Goal: Task Accomplishment & Management: Manage account settings

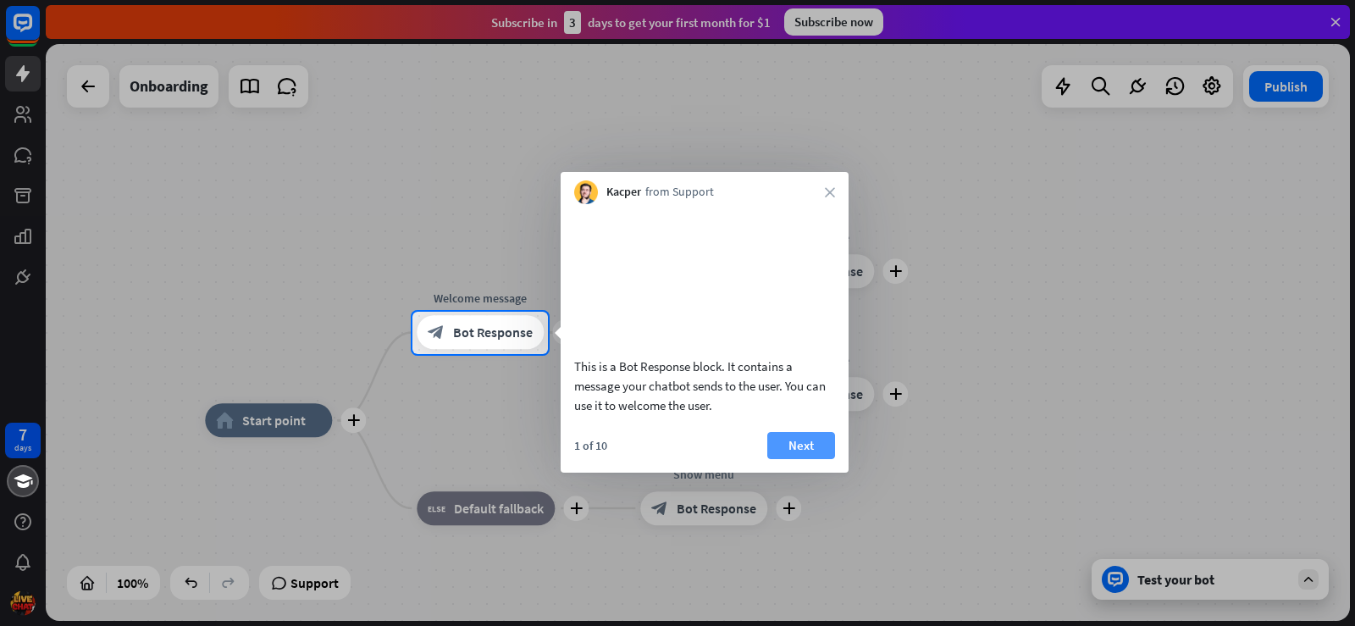
click at [777, 459] on button "Next" at bounding box center [801, 445] width 68 height 27
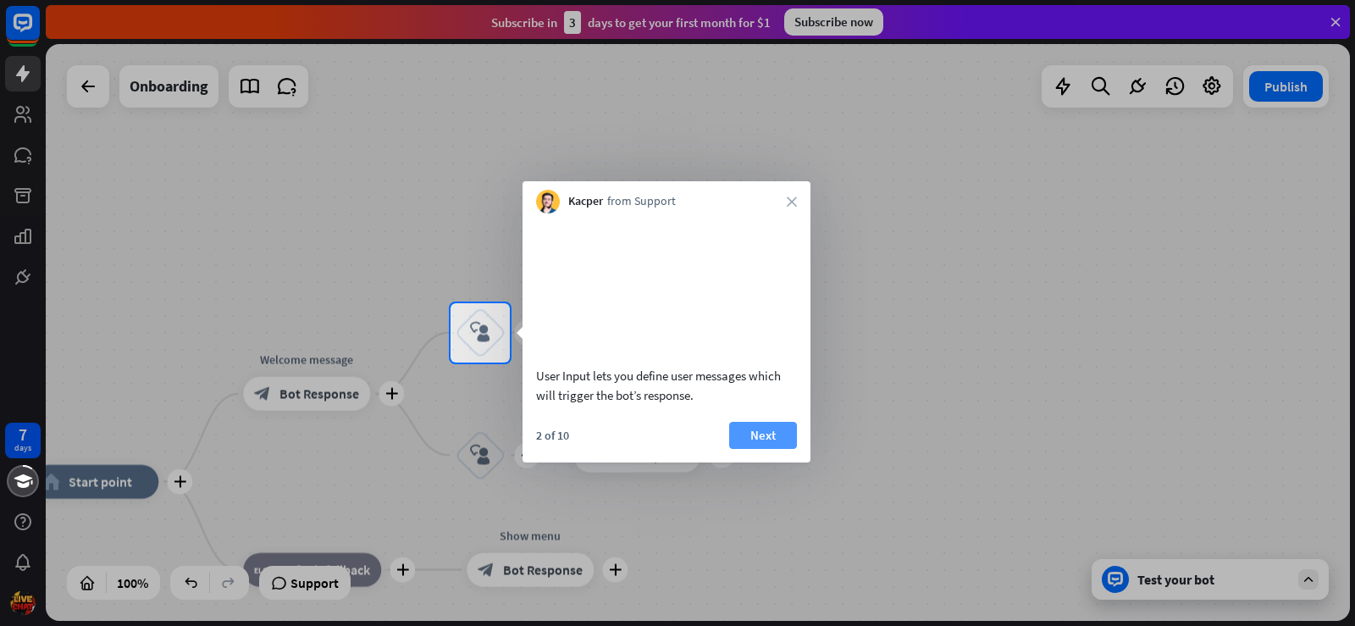
click at [764, 449] on button "Next" at bounding box center [763, 435] width 68 height 27
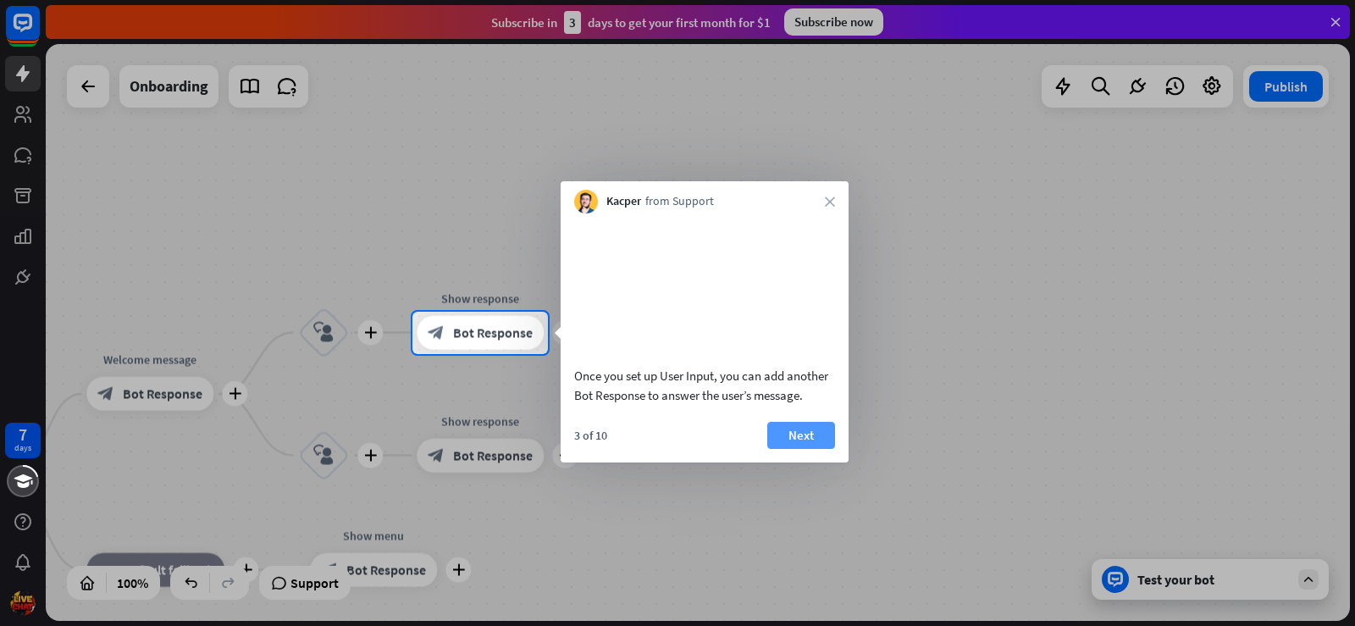
click at [782, 449] on button "Next" at bounding box center [801, 435] width 68 height 27
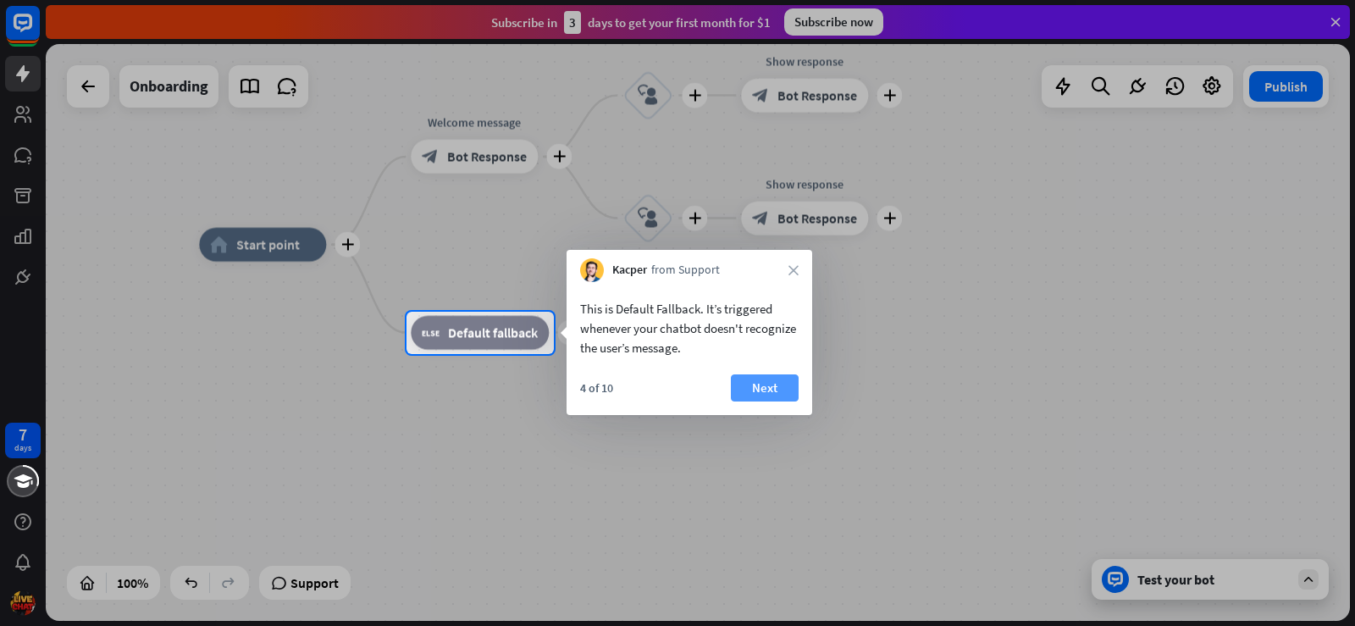
click at [771, 387] on button "Next" at bounding box center [765, 387] width 68 height 27
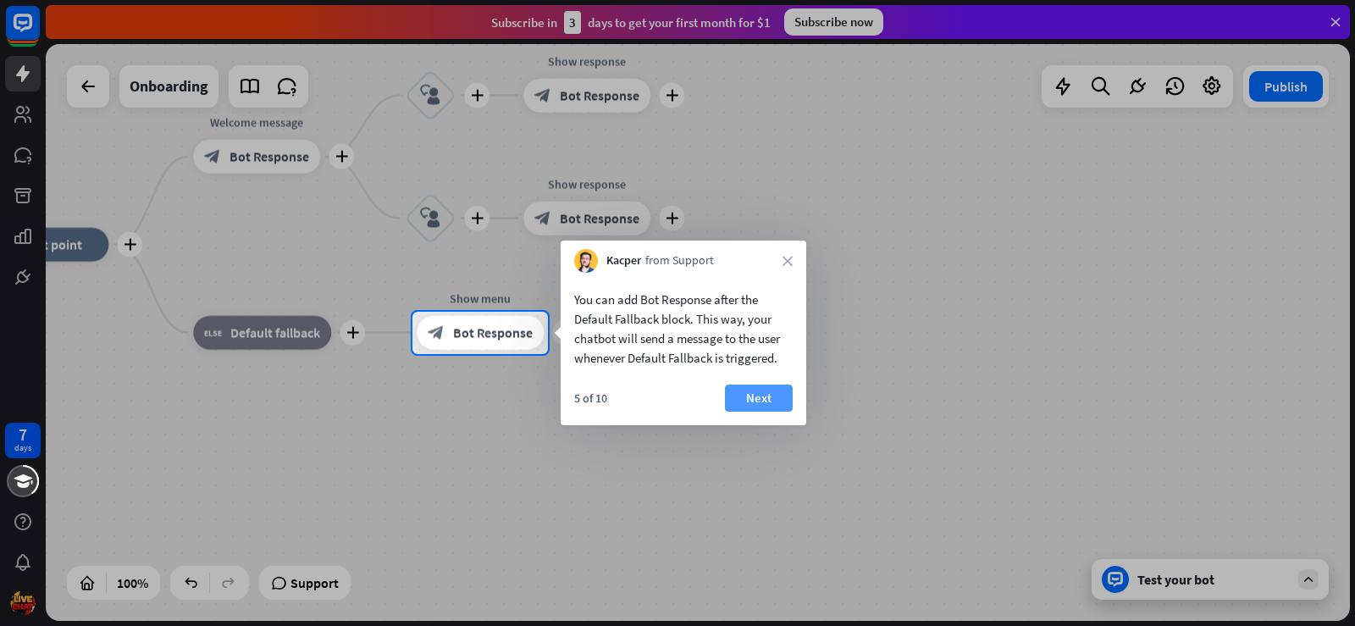
click at [763, 394] on button "Next" at bounding box center [759, 397] width 68 height 27
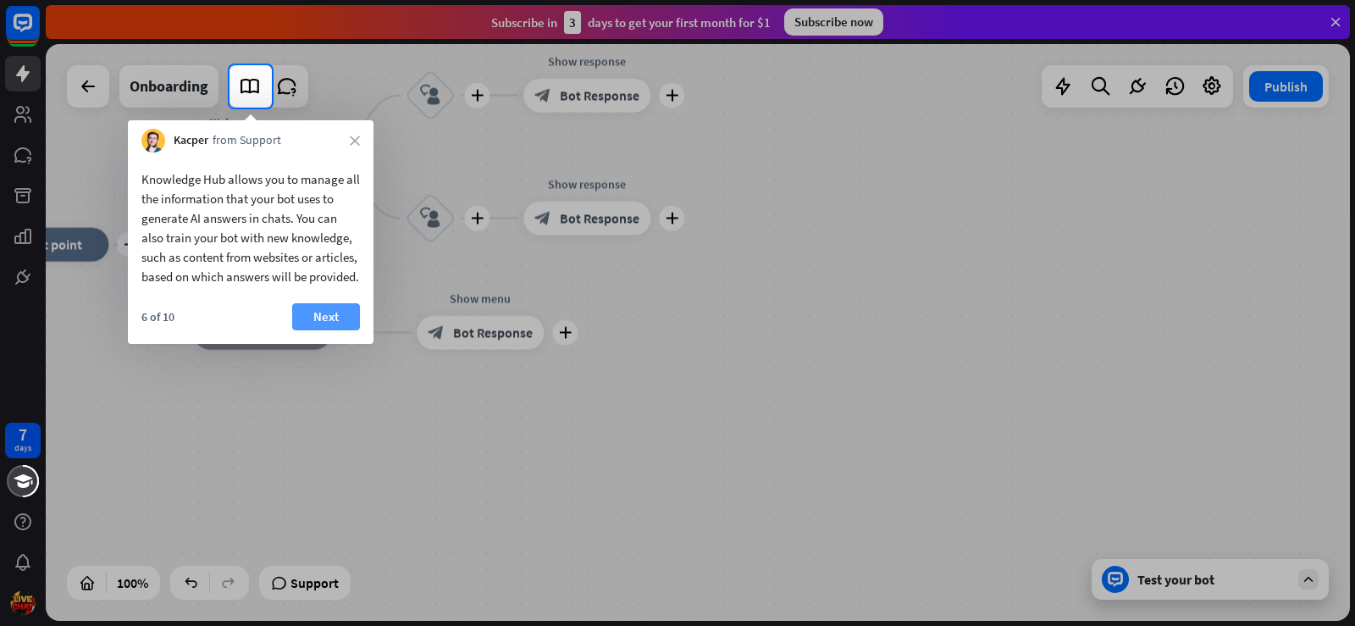
click at [313, 330] on button "Next" at bounding box center [326, 316] width 68 height 27
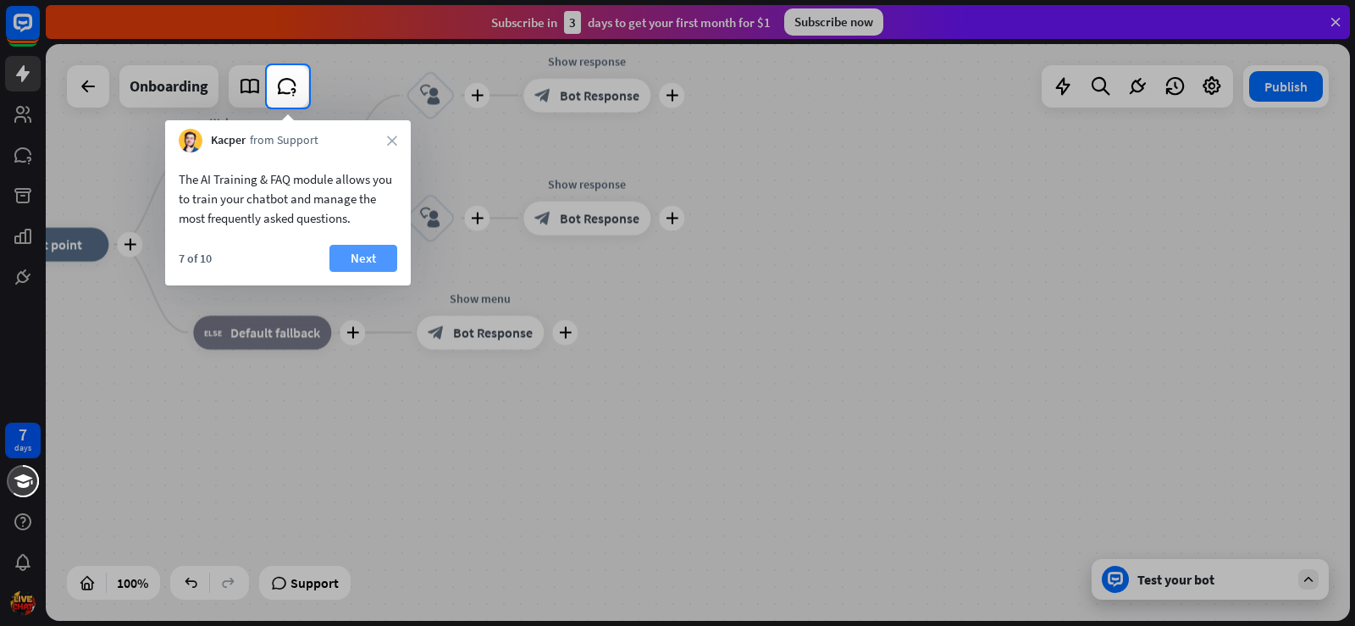
click at [340, 263] on button "Next" at bounding box center [363, 258] width 68 height 27
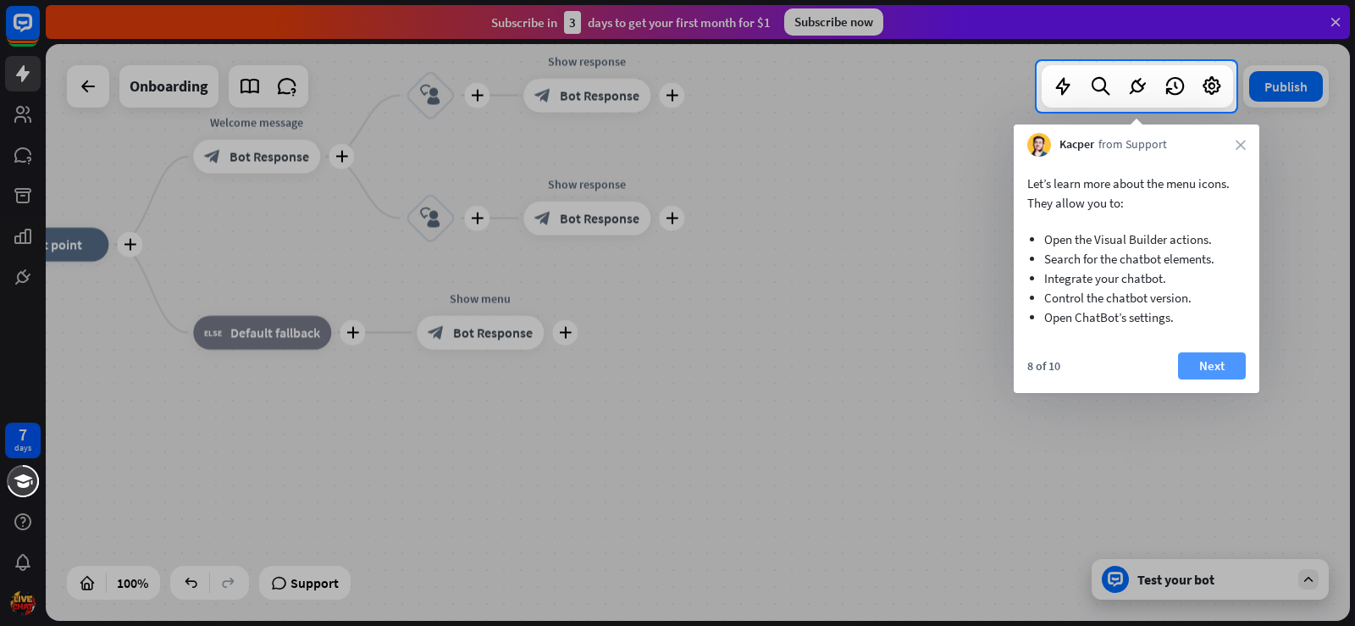
click at [1231, 369] on button "Next" at bounding box center [1212, 365] width 68 height 27
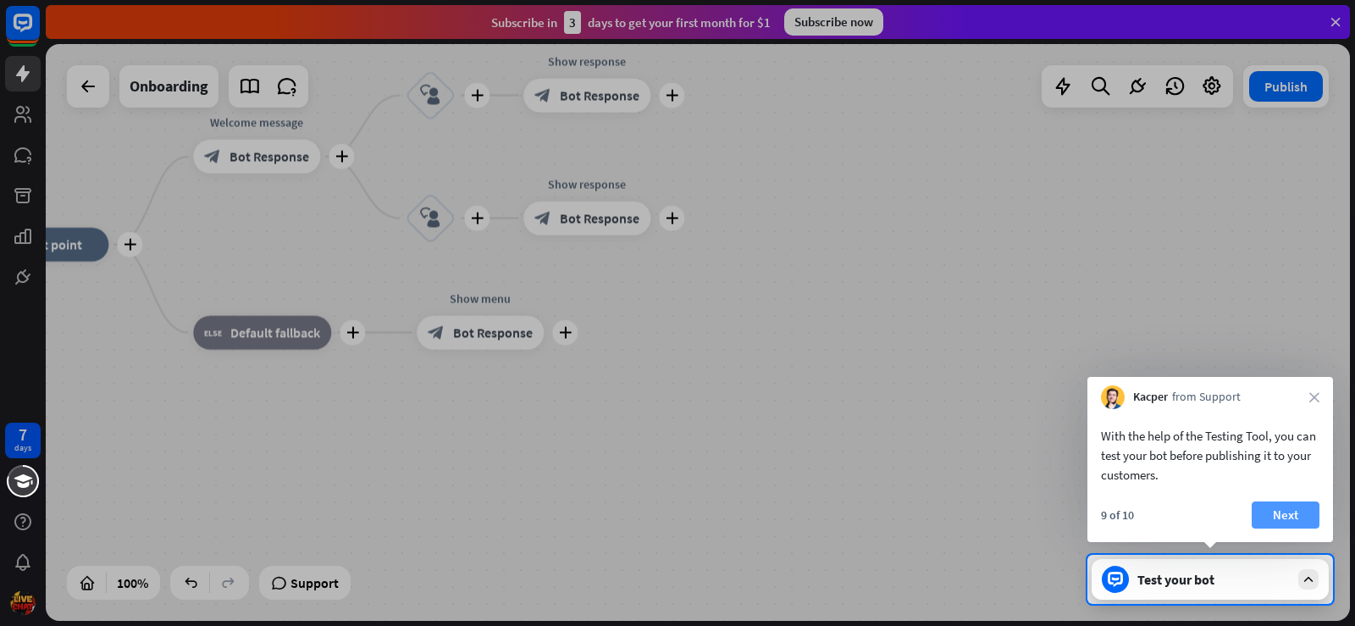
click at [1292, 513] on button "Next" at bounding box center [1286, 514] width 68 height 27
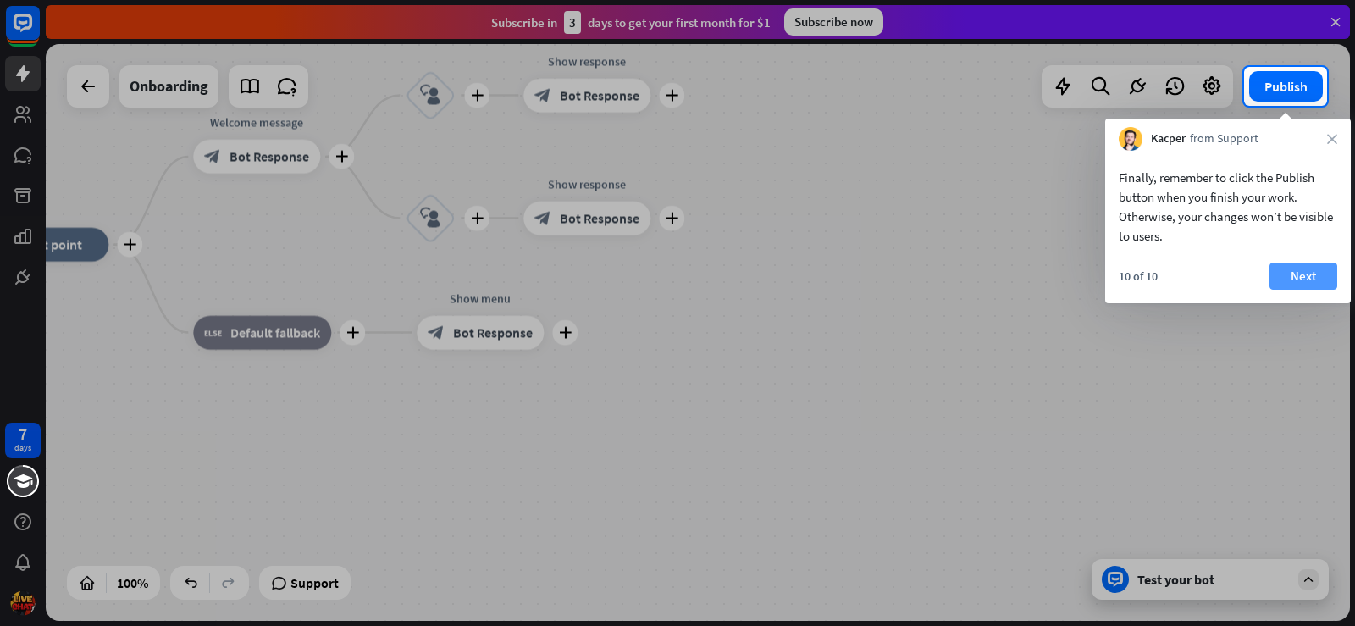
click at [1321, 275] on button "Next" at bounding box center [1304, 276] width 68 height 27
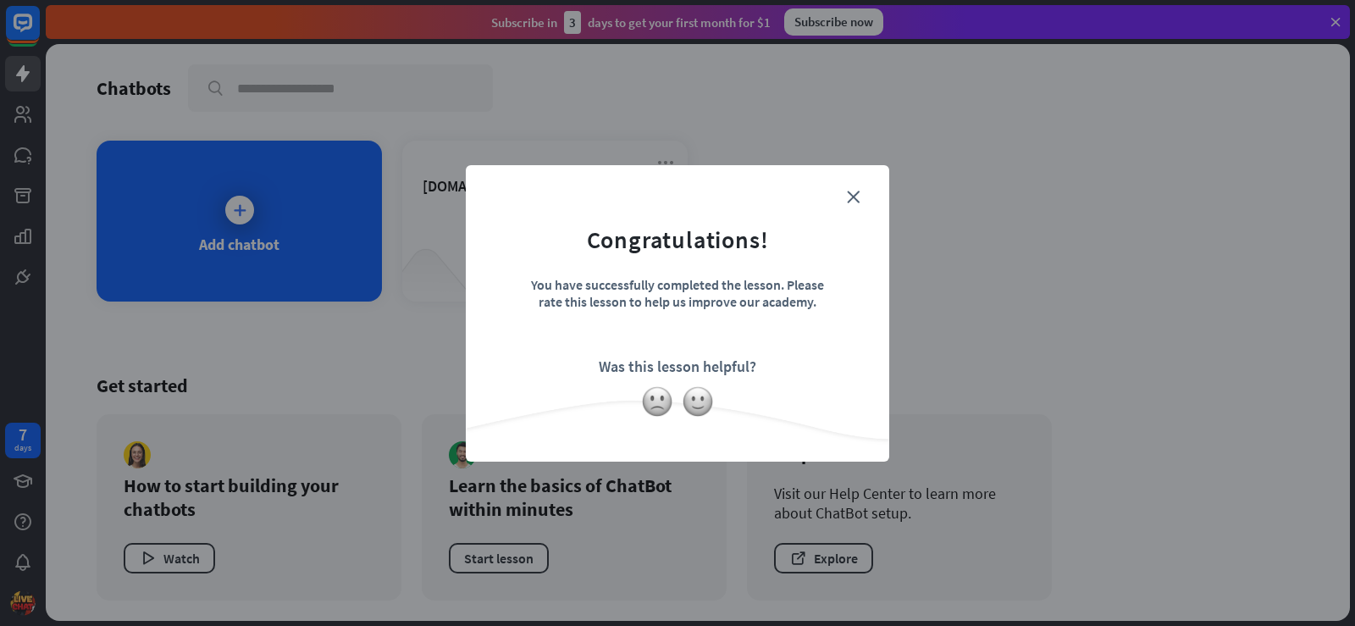
click at [713, 407] on div at bounding box center [677, 401] width 423 height 32
click at [703, 403] on img at bounding box center [698, 401] width 32 height 32
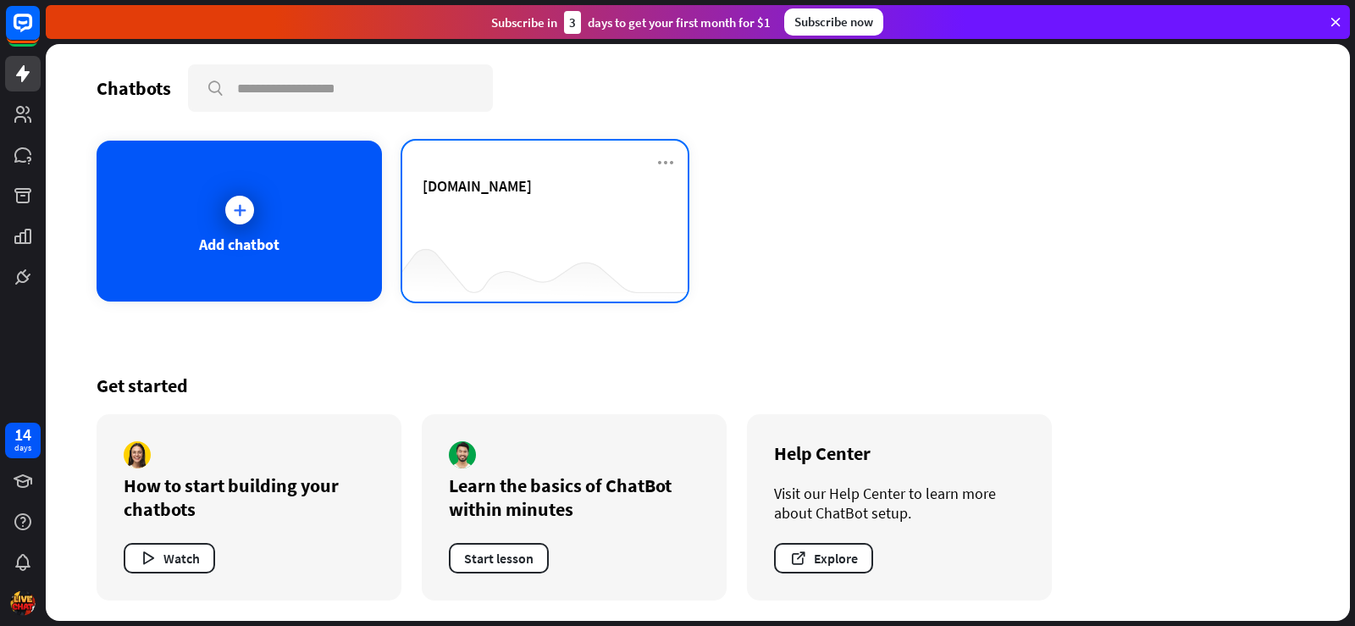
click at [451, 218] on div "[DOMAIN_NAME]" at bounding box center [545, 205] width 245 height 59
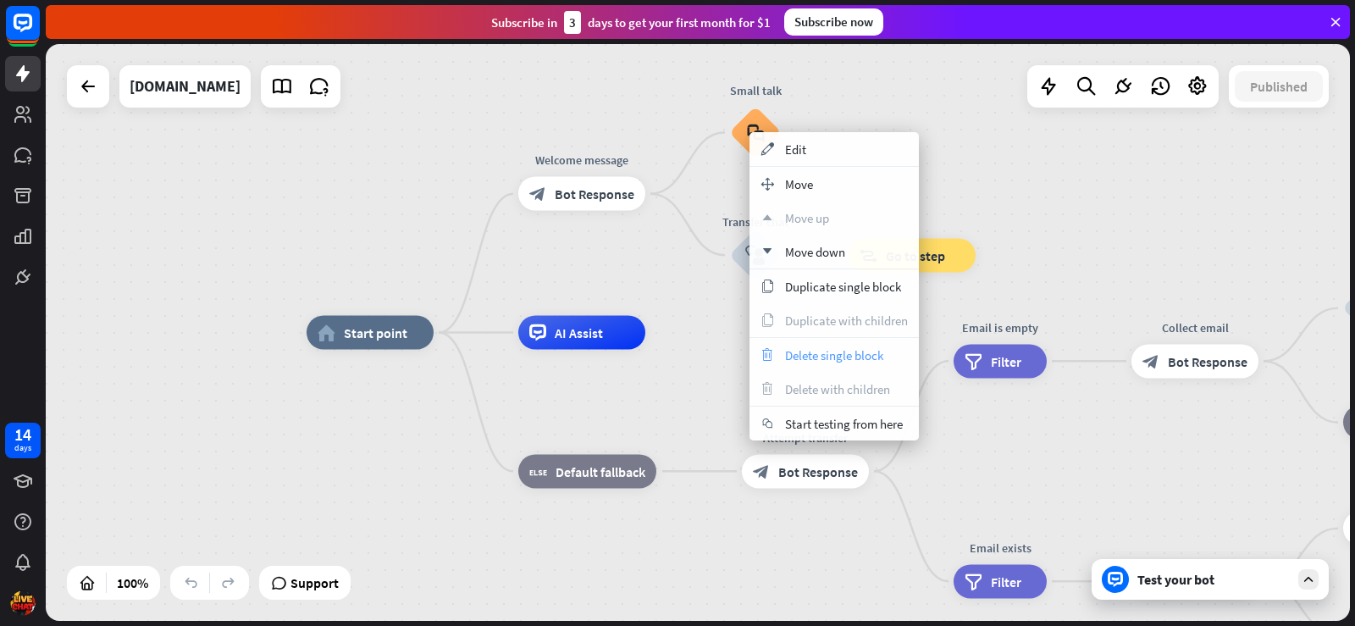
click at [835, 347] on span "Delete single block" at bounding box center [834, 355] width 98 height 16
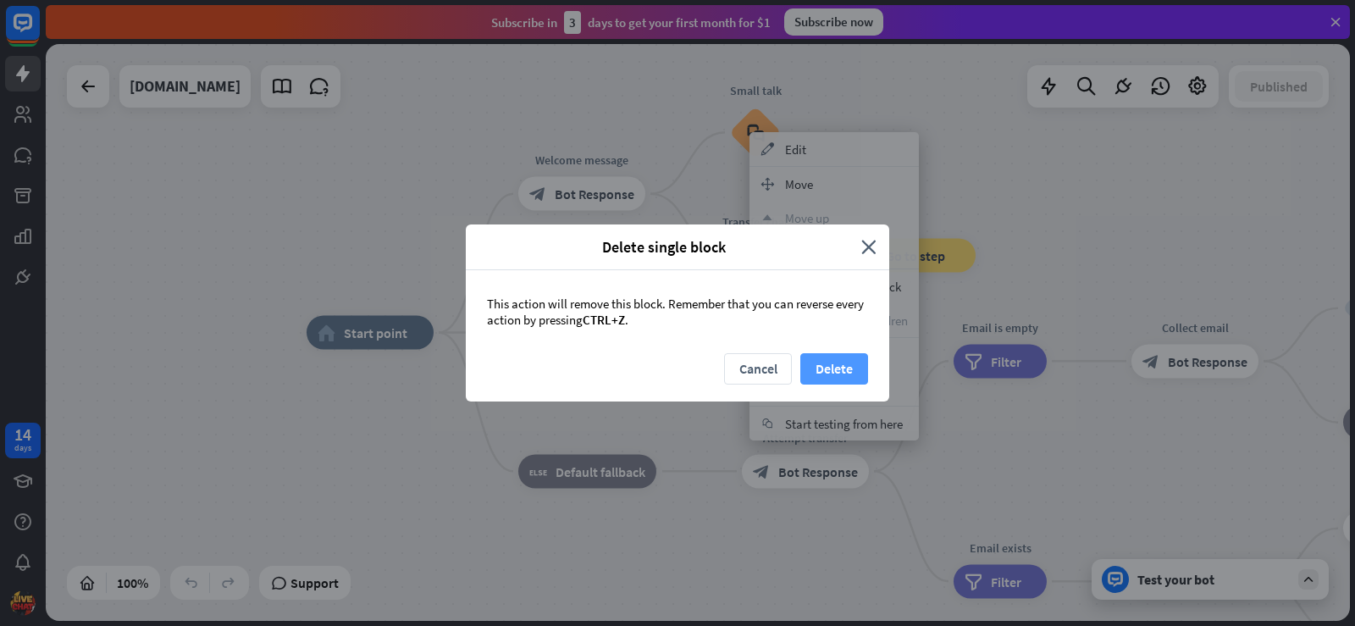
click at [833, 368] on button "Delete" at bounding box center [834, 368] width 68 height 31
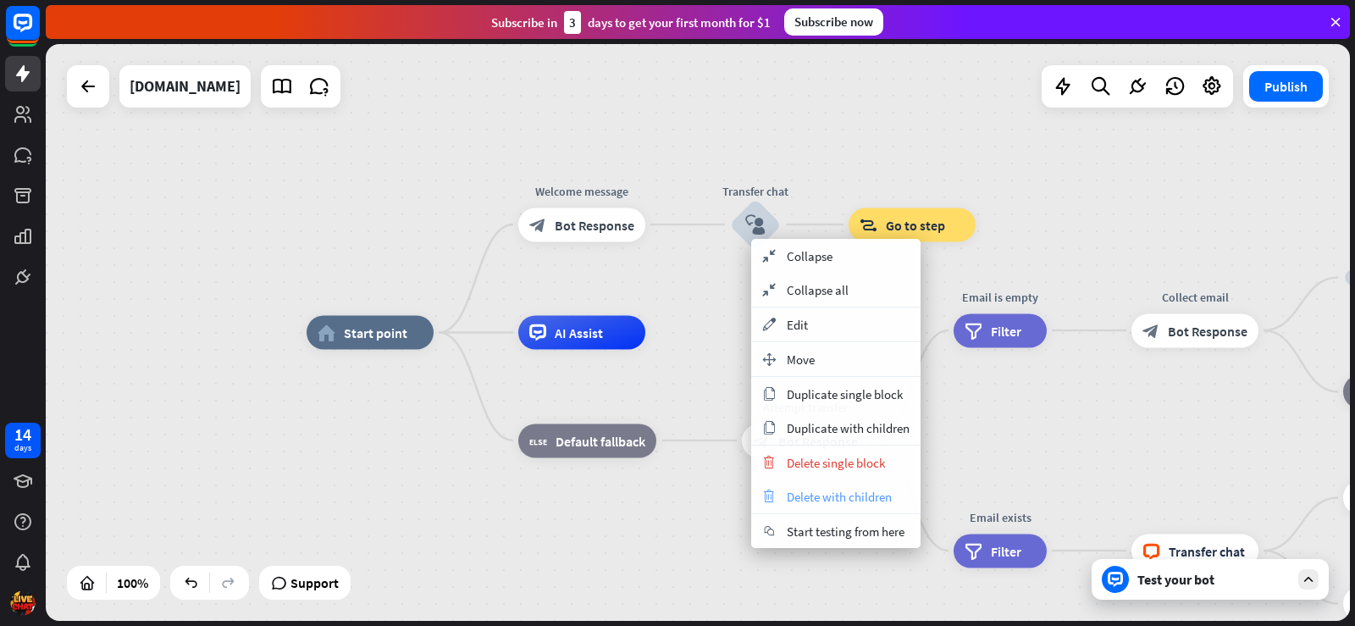
click at [831, 496] on span "Delete with children" at bounding box center [839, 497] width 105 height 16
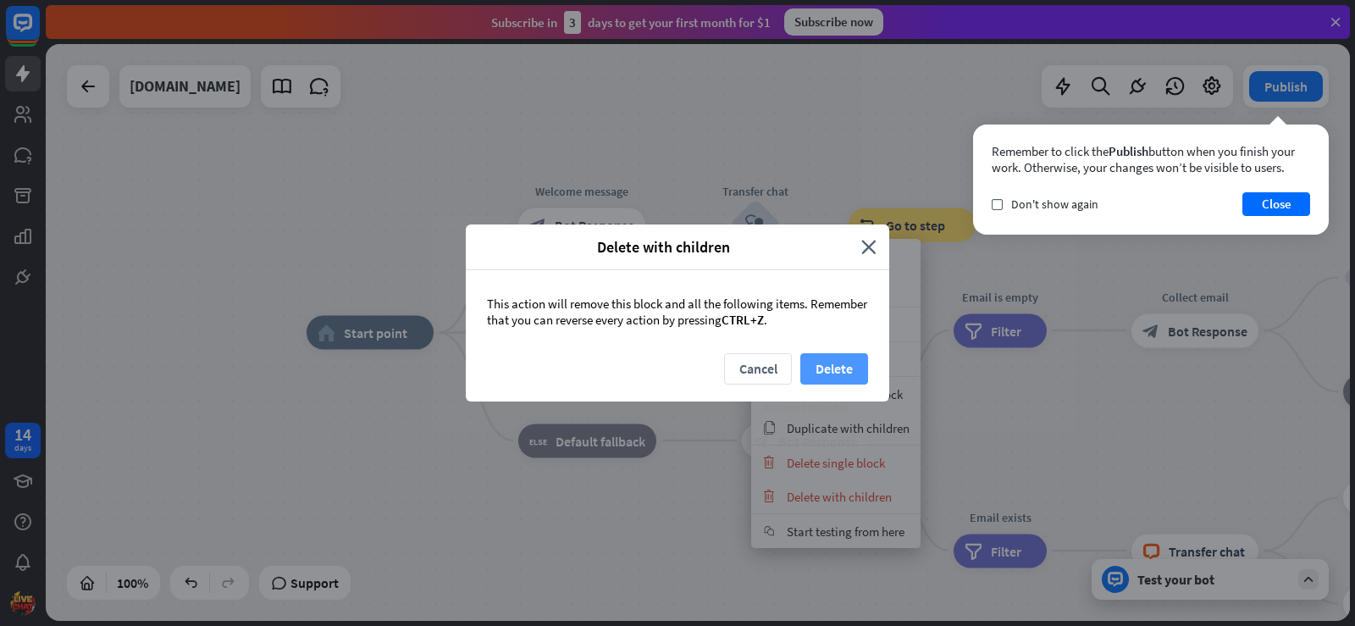
click at [843, 367] on button "Delete" at bounding box center [834, 368] width 68 height 31
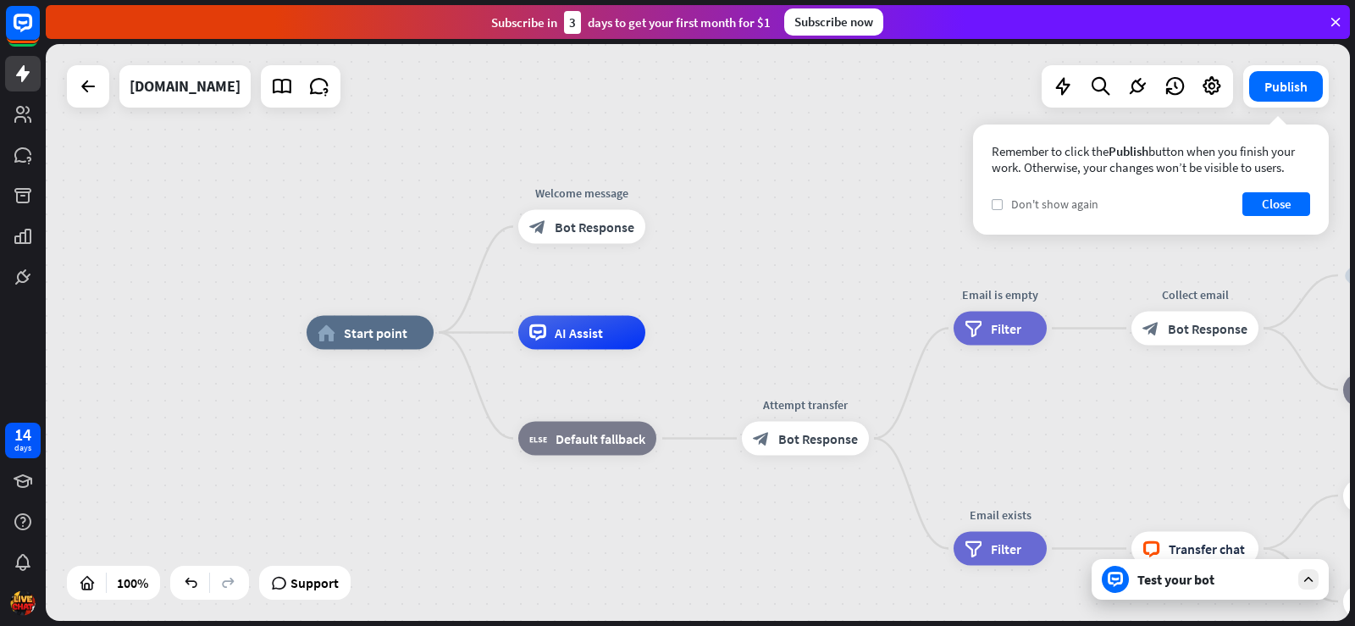
click at [1000, 208] on label "check" at bounding box center [997, 204] width 11 height 11
click at [1275, 191] on div "Remember to click the Publish button when you finish your work. Otherwise, your…" at bounding box center [1151, 179] width 356 height 110
click at [1275, 204] on button "Close" at bounding box center [1276, 204] width 68 height 24
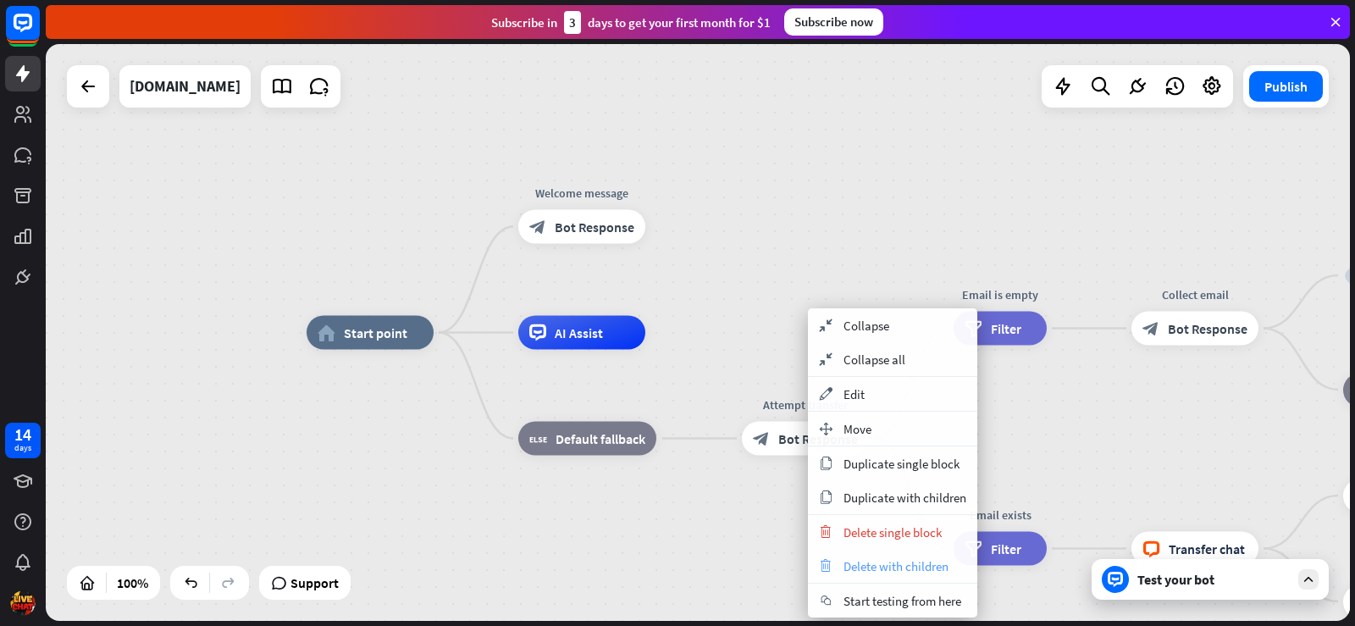
click at [881, 562] on span "Delete with children" at bounding box center [896, 566] width 105 height 16
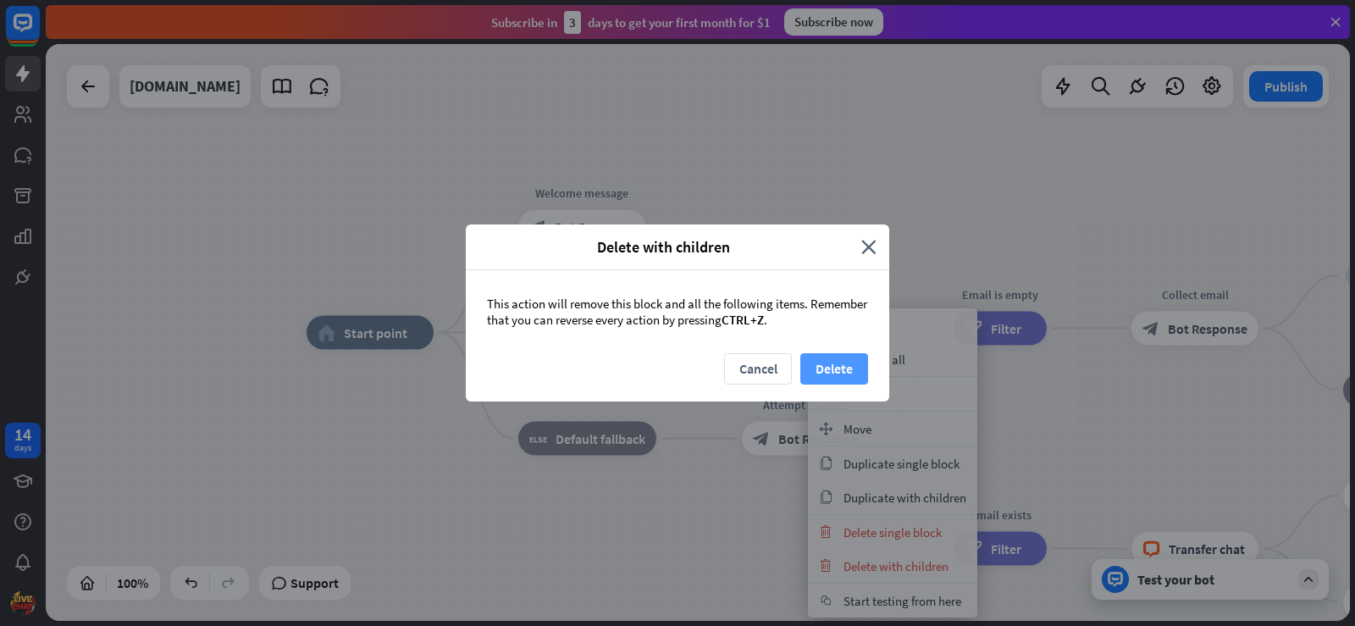
click at [852, 360] on button "Delete" at bounding box center [834, 368] width 68 height 31
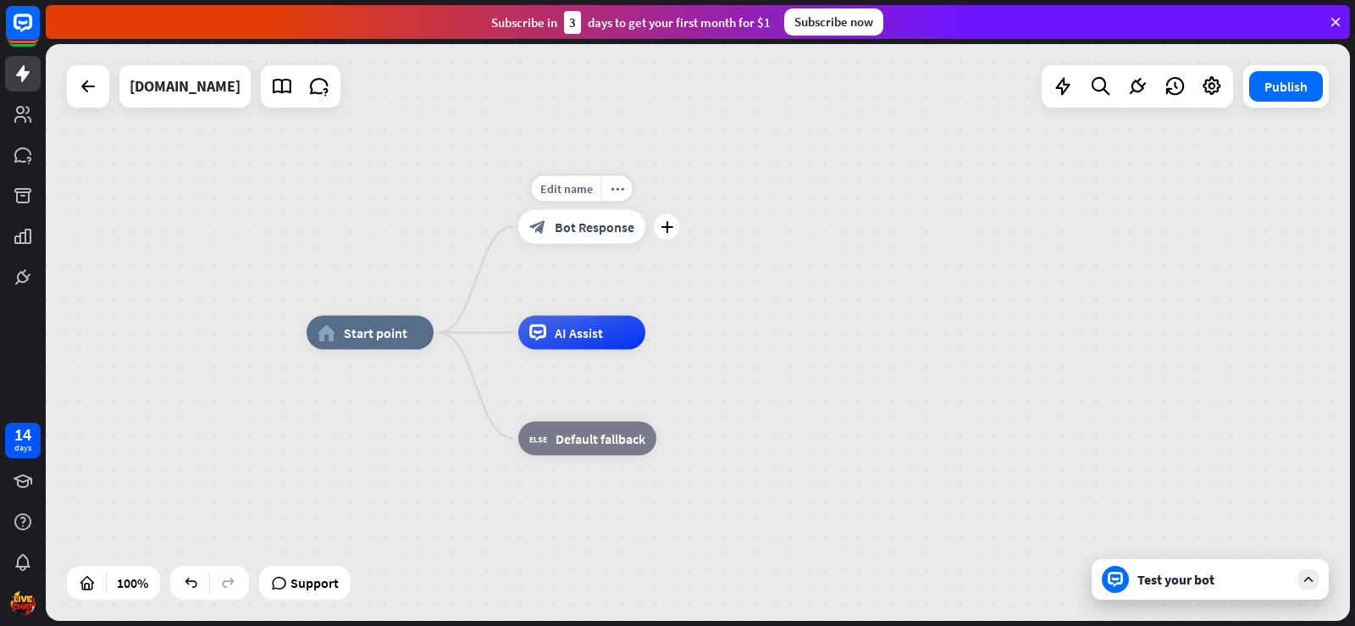
click at [622, 224] on span "Bot Response" at bounding box center [595, 227] width 80 height 17
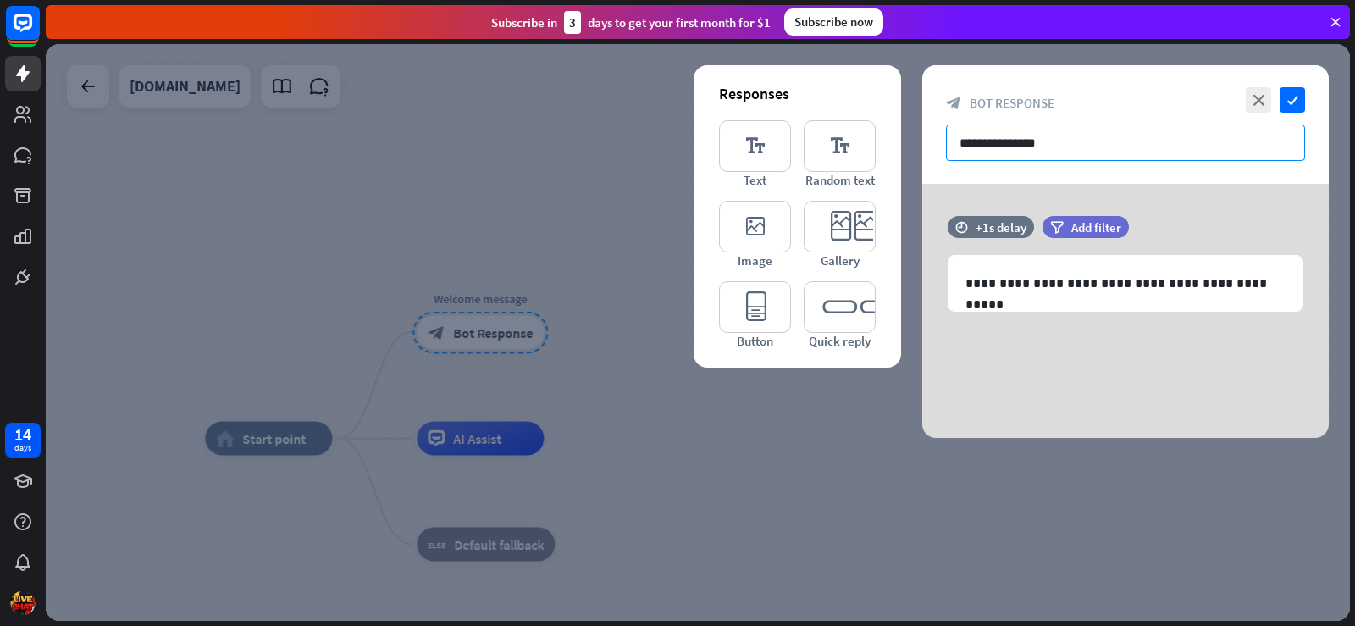
click at [1016, 135] on input "**********" at bounding box center [1125, 142] width 359 height 36
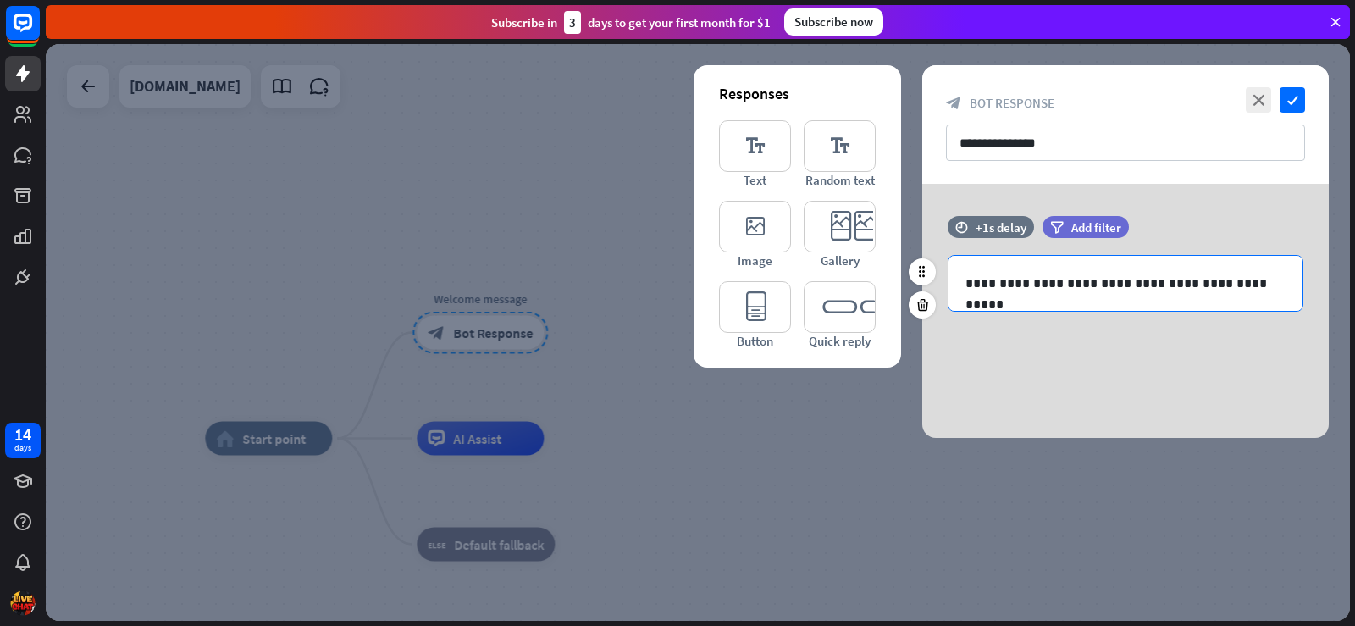
click at [1115, 286] on p "**********" at bounding box center [1125, 283] width 320 height 21
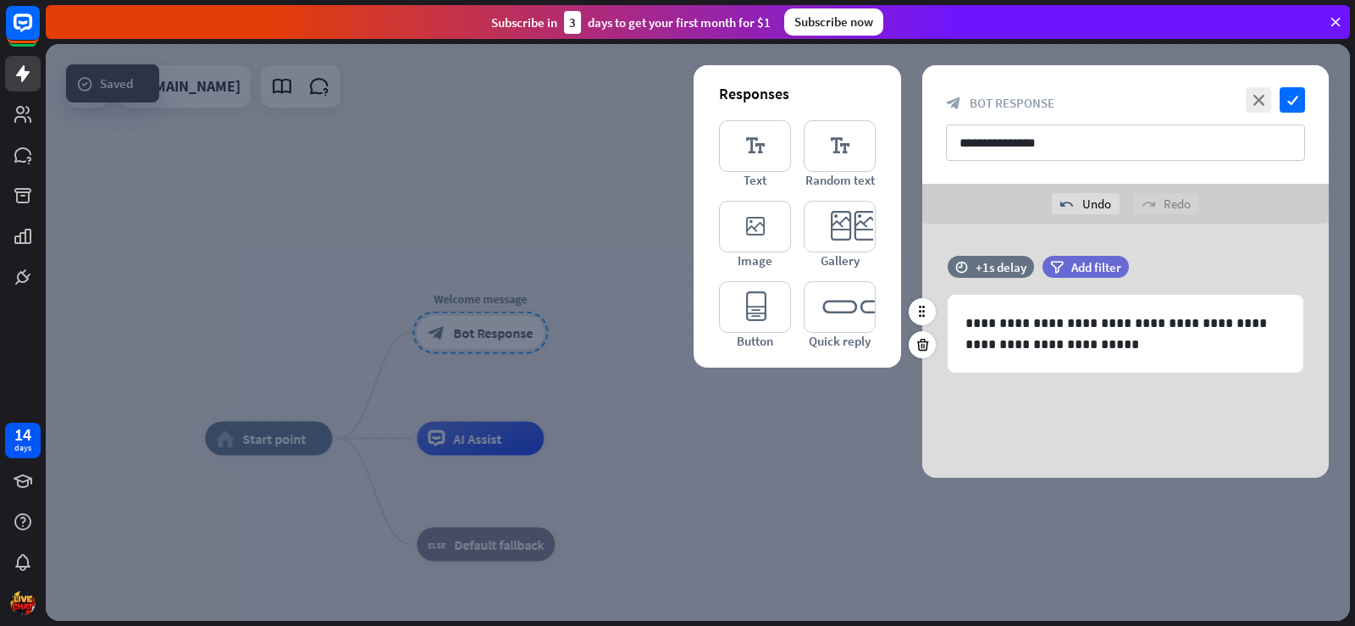
click at [1213, 271] on div "time +1s delay filter Add filter" at bounding box center [1125, 275] width 407 height 39
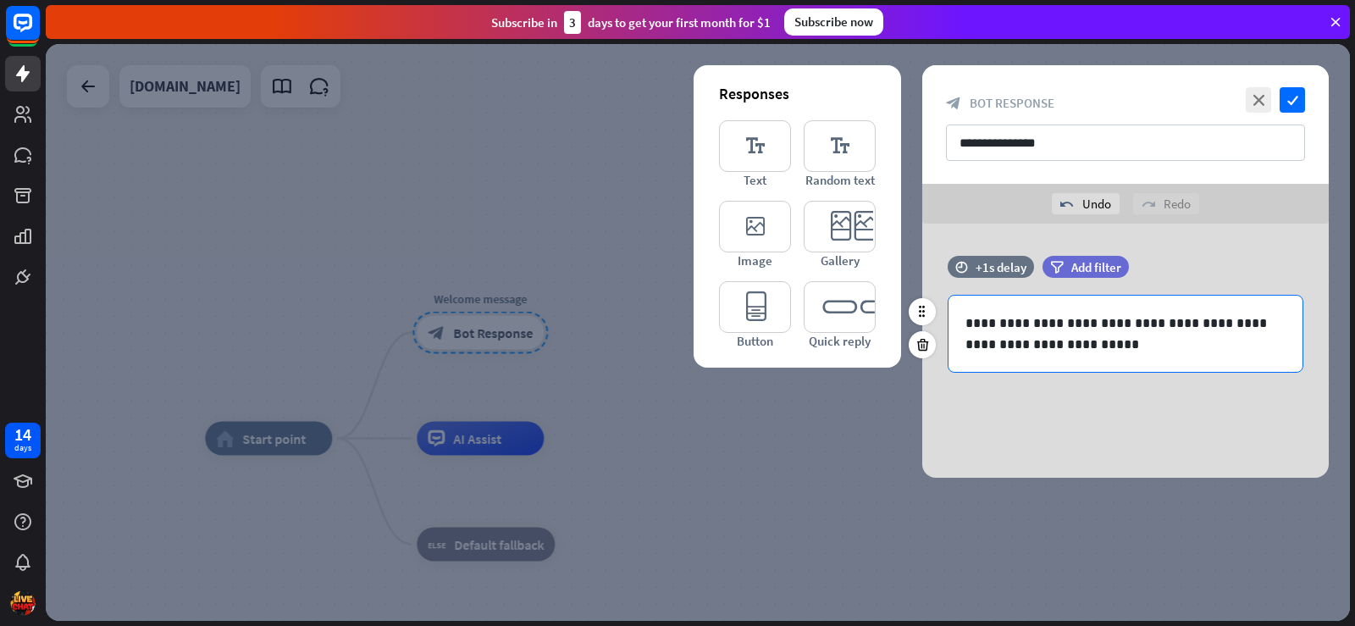
click at [1167, 346] on p "**********" at bounding box center [1125, 334] width 320 height 42
click at [1242, 378] on icon at bounding box center [1240, 374] width 17 height 17
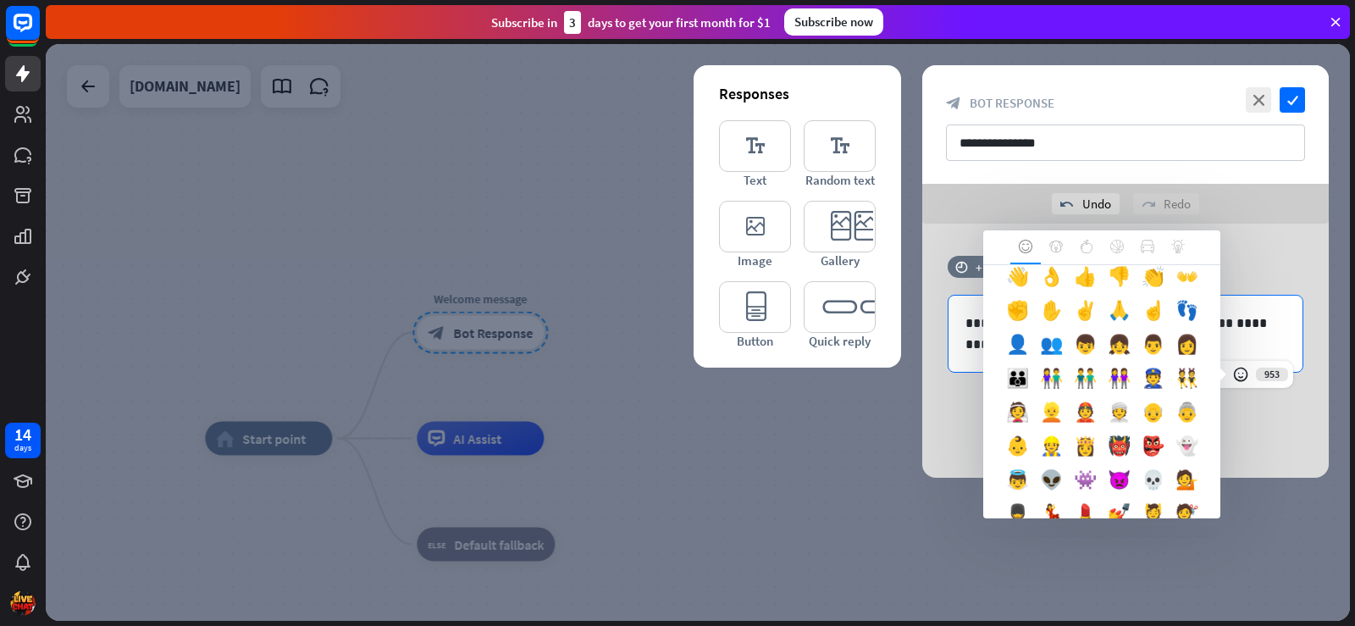
scroll to position [486, 0]
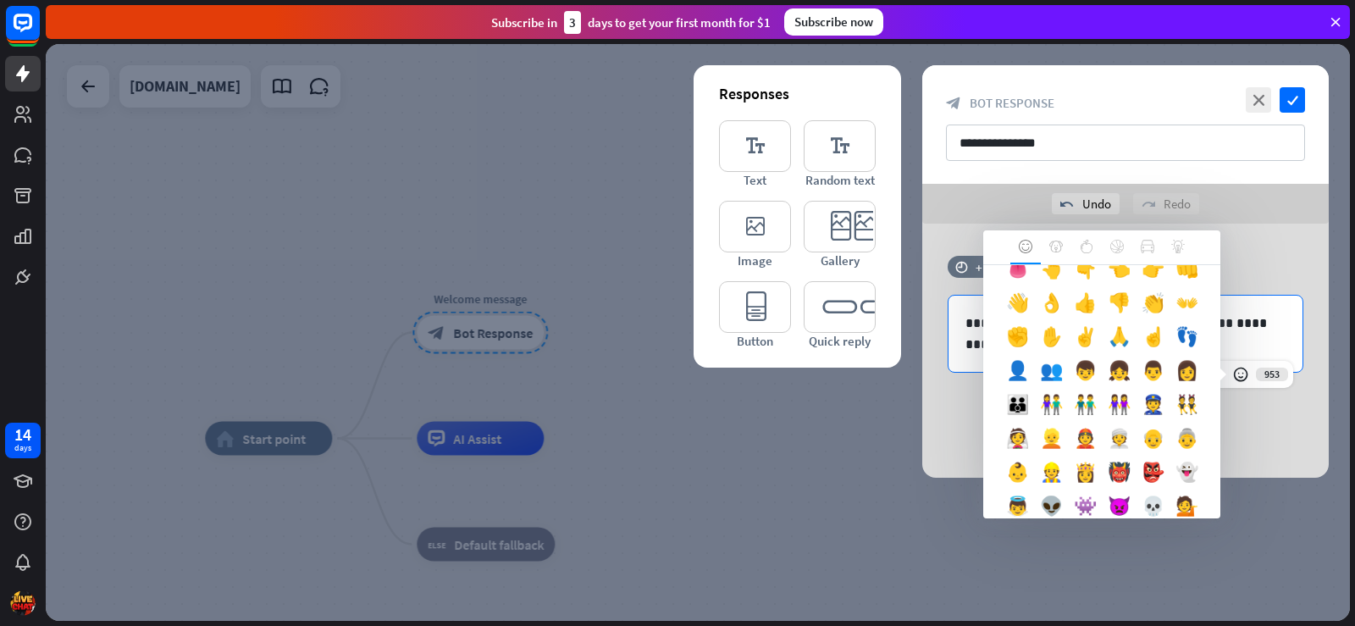
click at [1096, 357] on div "✌" at bounding box center [1085, 341] width 34 height 34
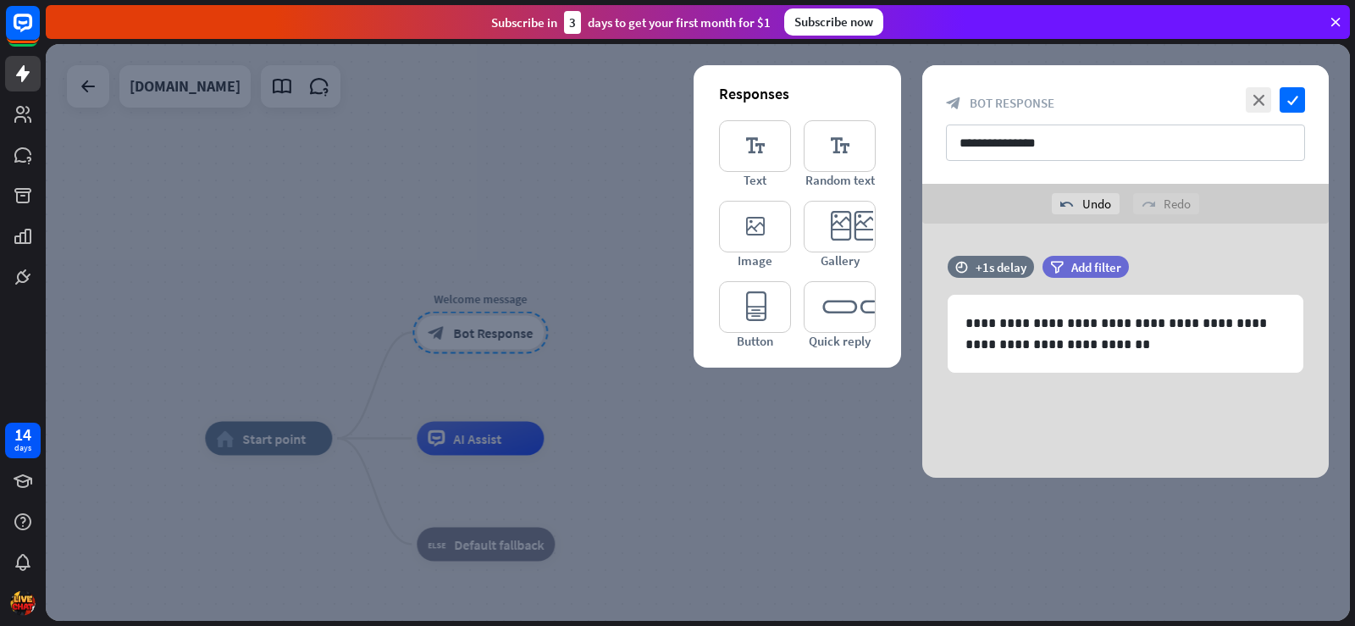
click at [1153, 445] on div "**********" at bounding box center [1125, 351] width 407 height 254
click at [1121, 347] on p "**********" at bounding box center [1125, 334] width 320 height 42
click at [1220, 231] on div "**********" at bounding box center [1125, 351] width 407 height 254
click at [1212, 145] on input "**********" at bounding box center [1125, 142] width 359 height 36
click at [1292, 96] on icon "check" at bounding box center [1292, 99] width 25 height 25
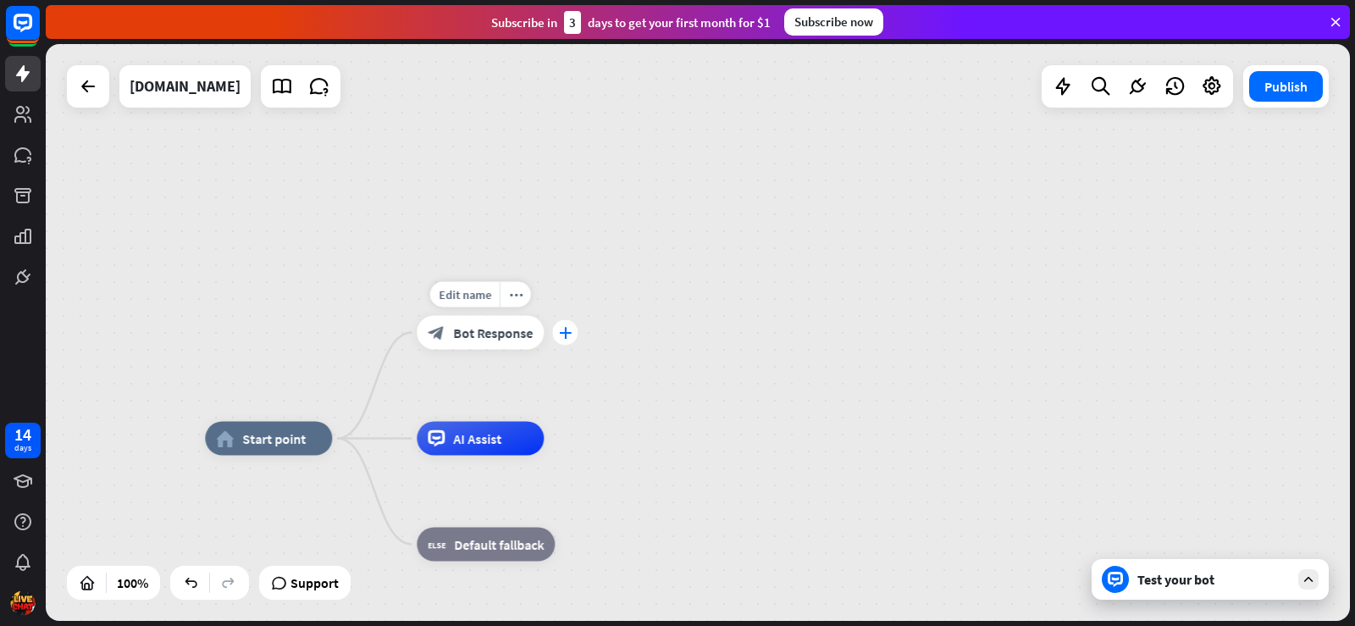
click at [564, 329] on icon "plus" at bounding box center [565, 333] width 13 height 12
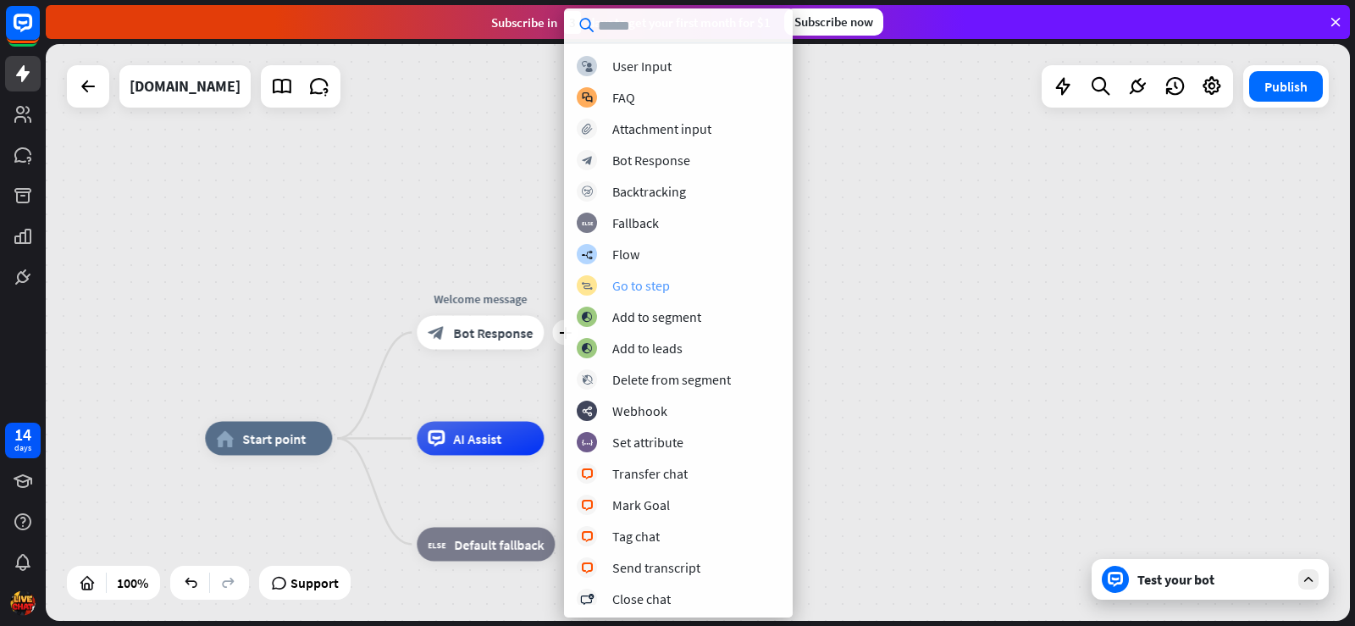
click at [616, 283] on div "Go to step" at bounding box center [641, 285] width 58 height 17
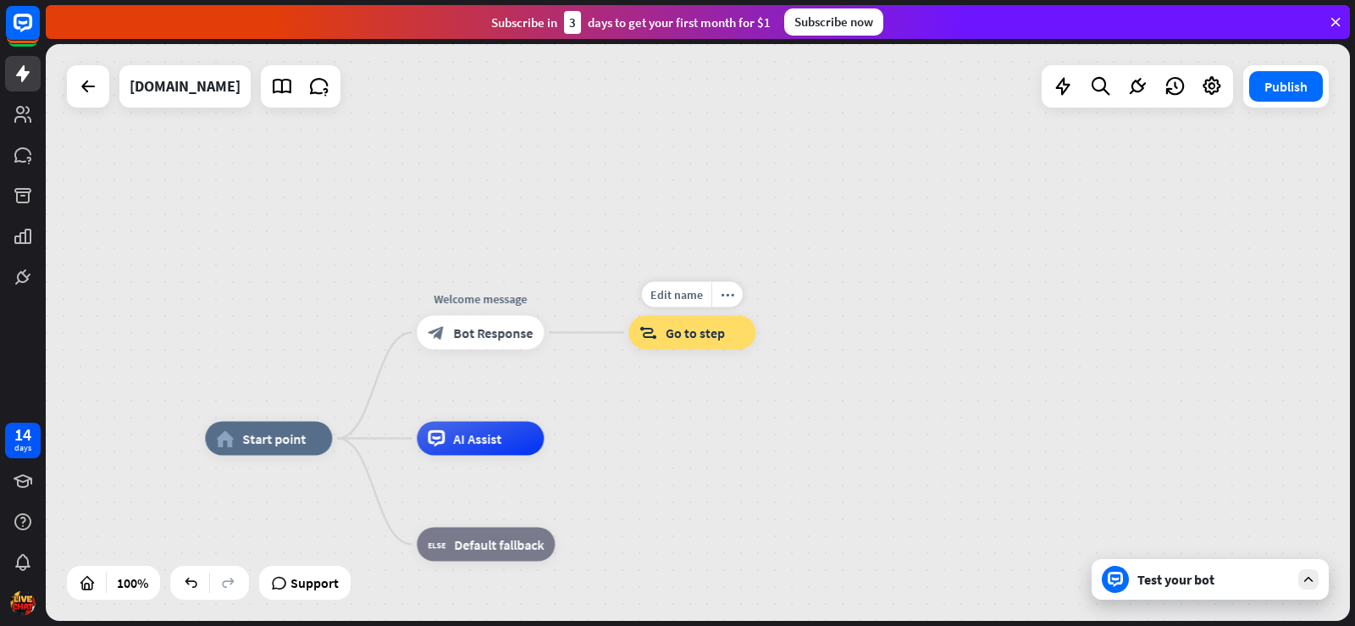
click at [644, 333] on icon "block_goto" at bounding box center [648, 332] width 18 height 17
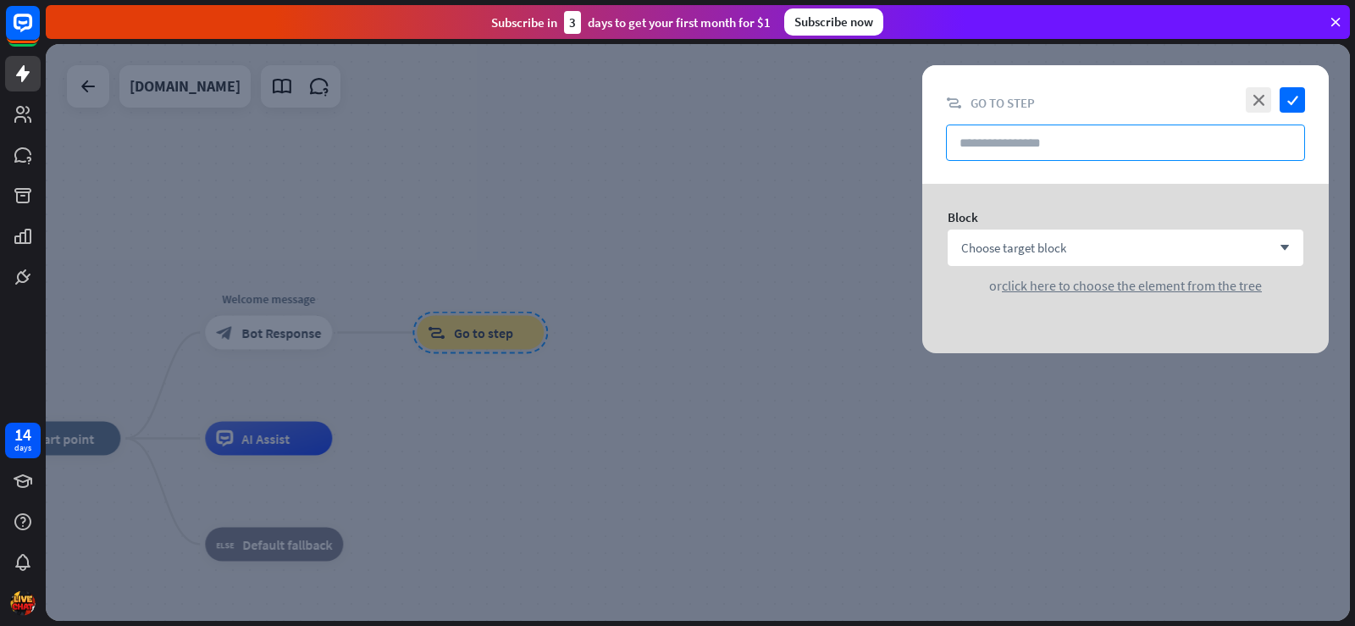
click at [1028, 140] on input "text" at bounding box center [1125, 142] width 359 height 36
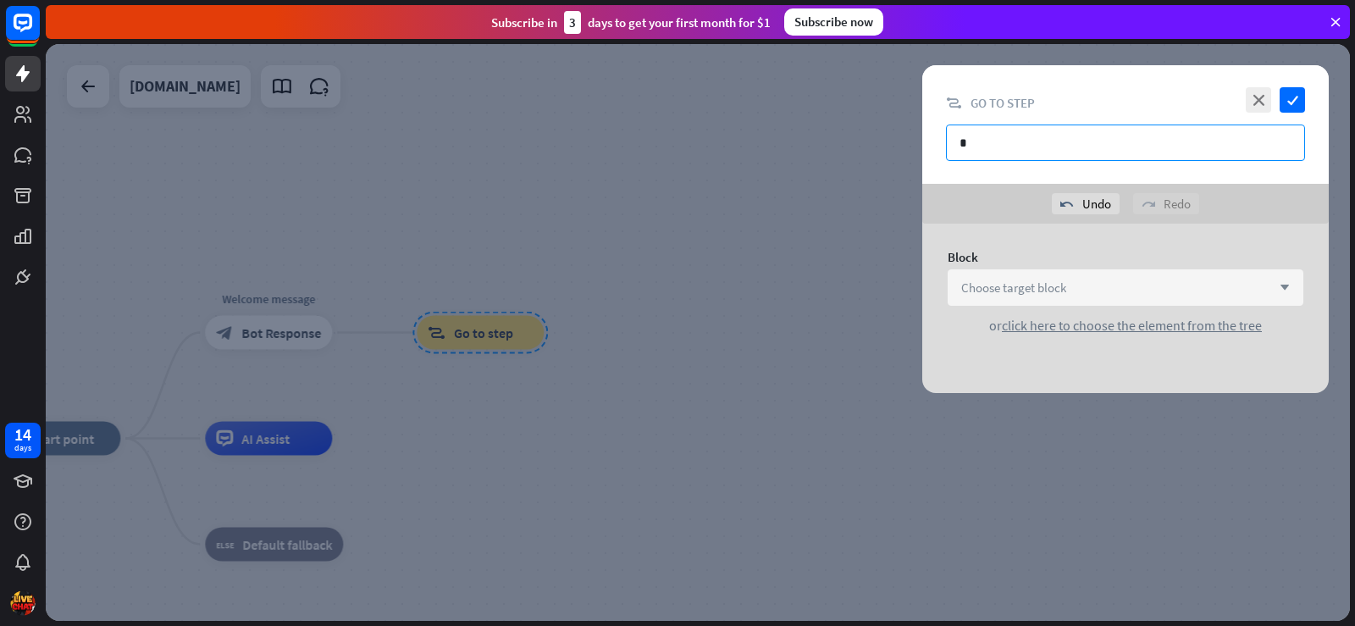
type input "*"
click at [1086, 290] on div "Choose target block arrow_down" at bounding box center [1126, 287] width 356 height 36
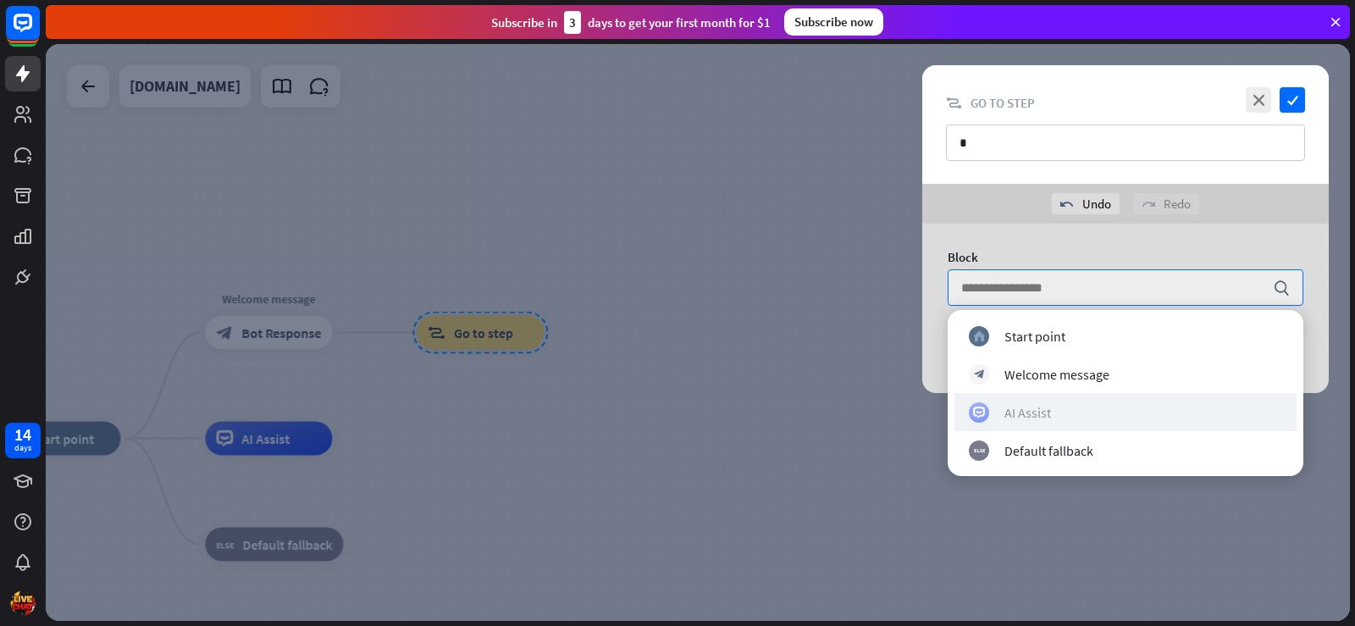
click at [1046, 419] on div "AI Assist" at bounding box center [1027, 412] width 47 height 17
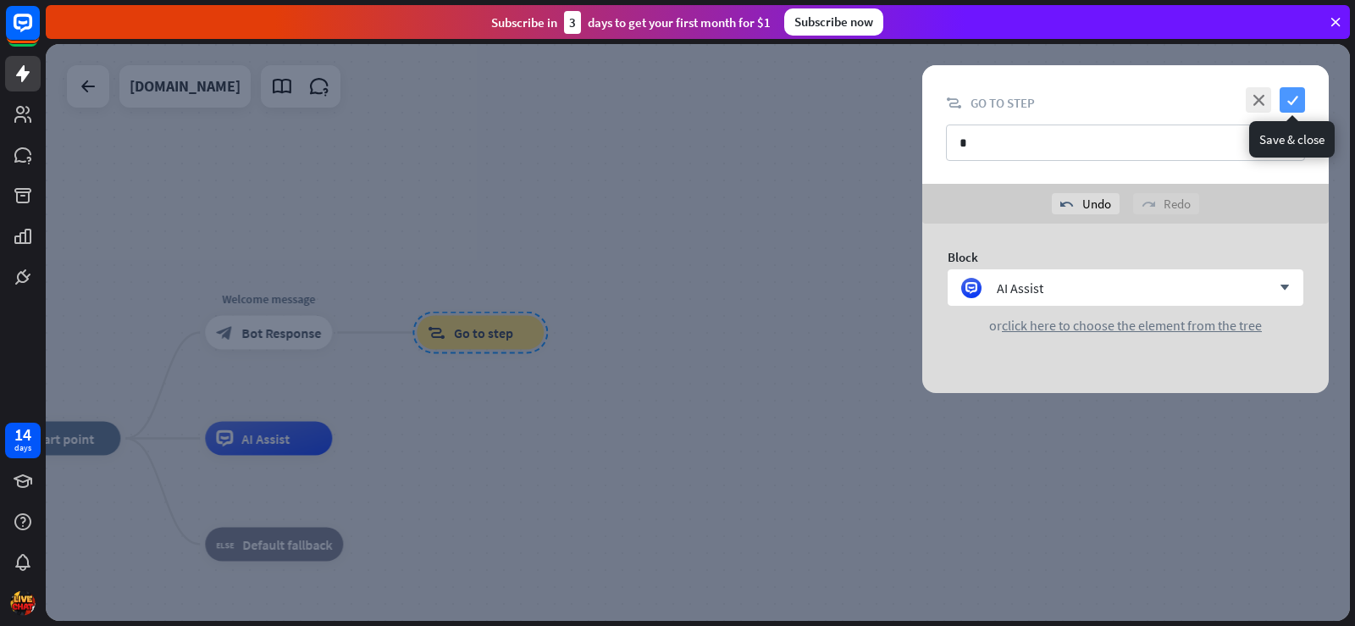
click at [1292, 102] on icon "check" at bounding box center [1292, 99] width 25 height 25
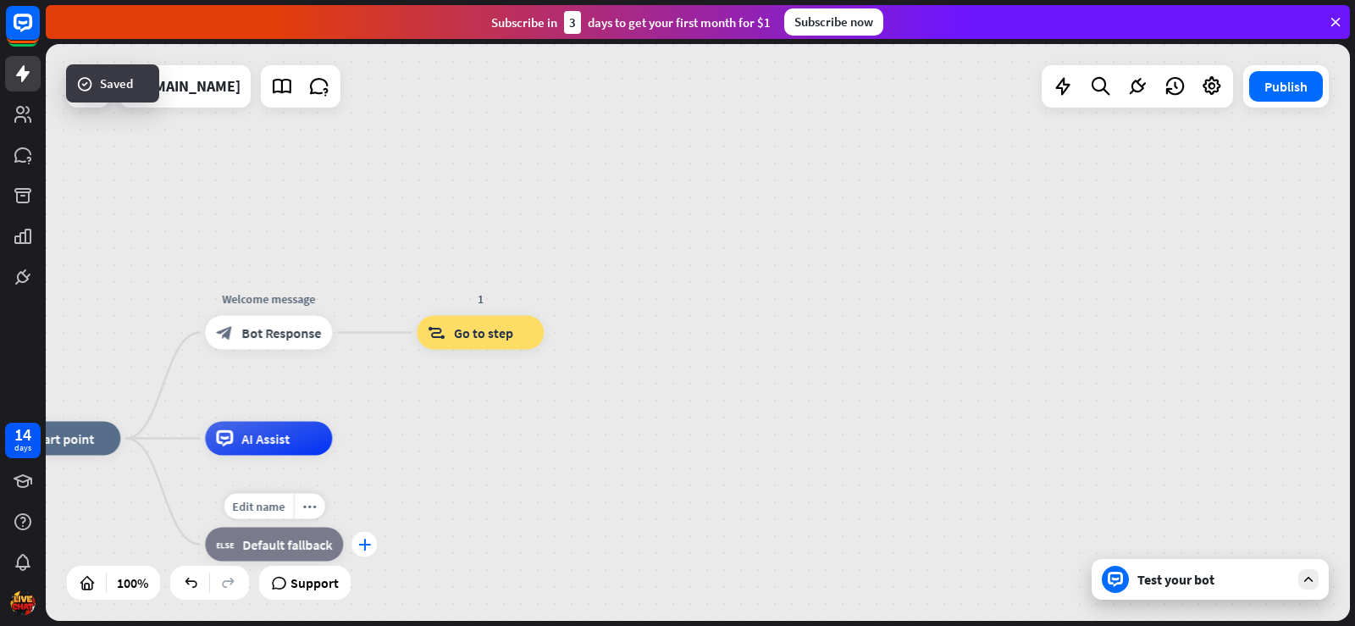
click at [367, 542] on icon "plus" at bounding box center [364, 545] width 13 height 12
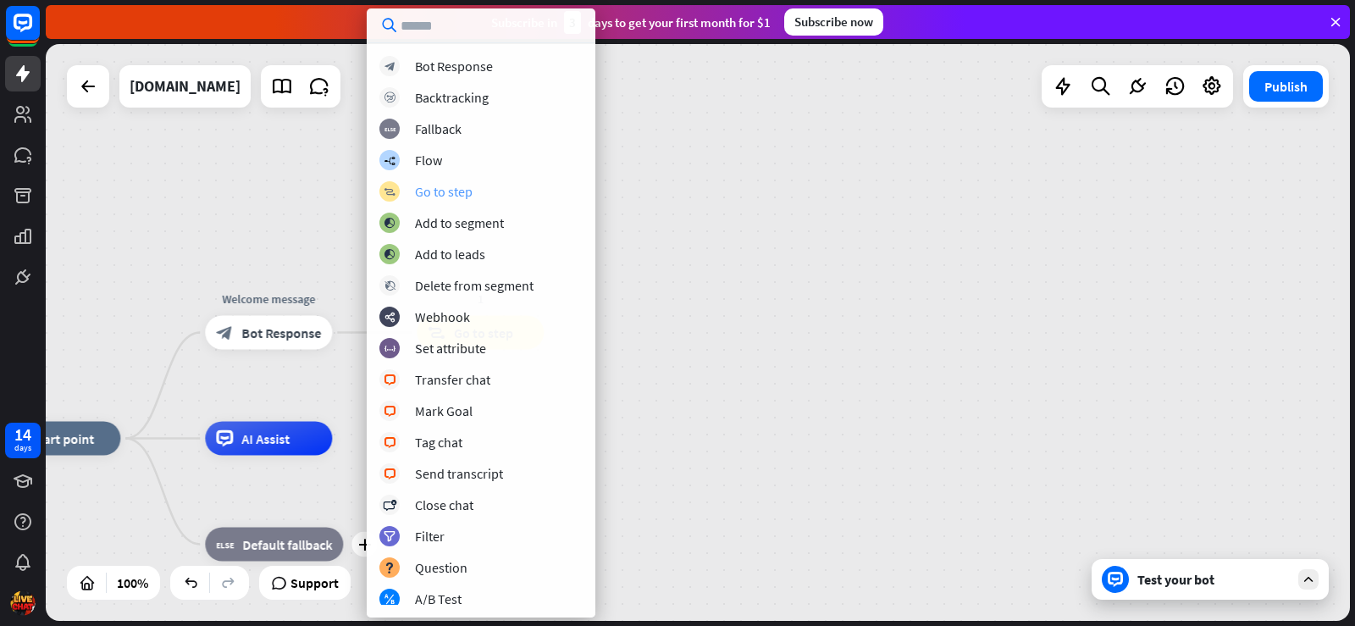
click at [456, 191] on div "Go to step" at bounding box center [444, 191] width 58 height 17
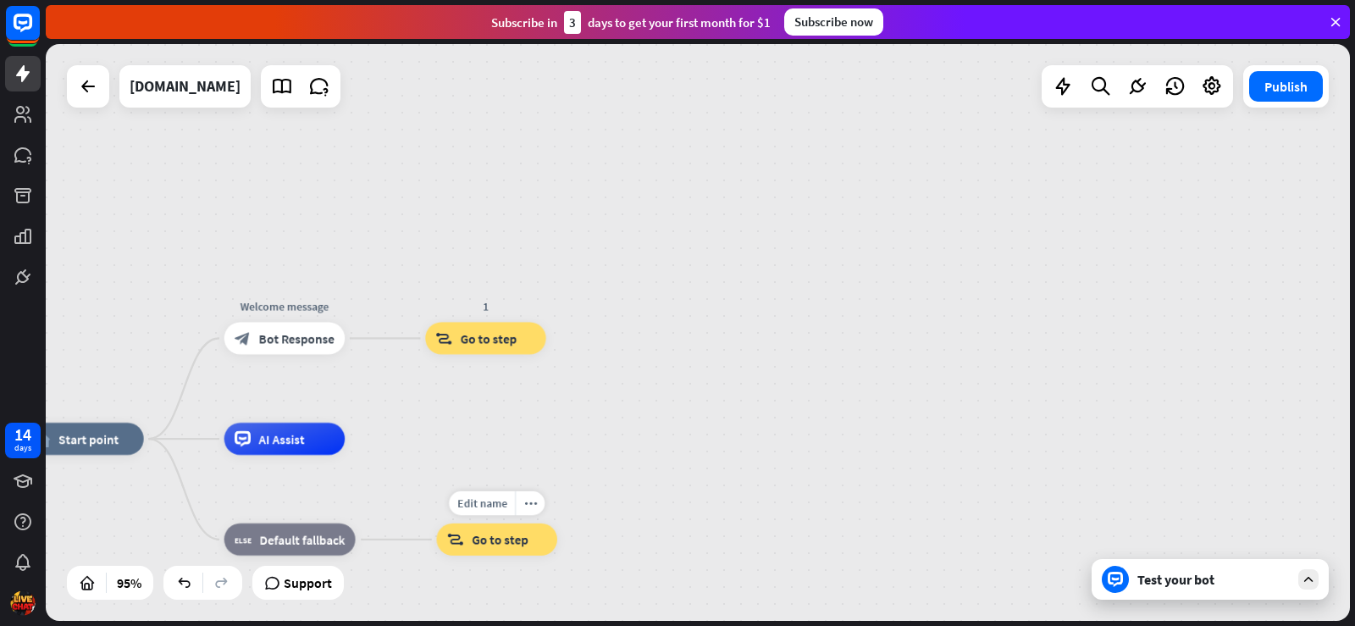
click at [501, 534] on span "Go to step" at bounding box center [500, 539] width 56 height 16
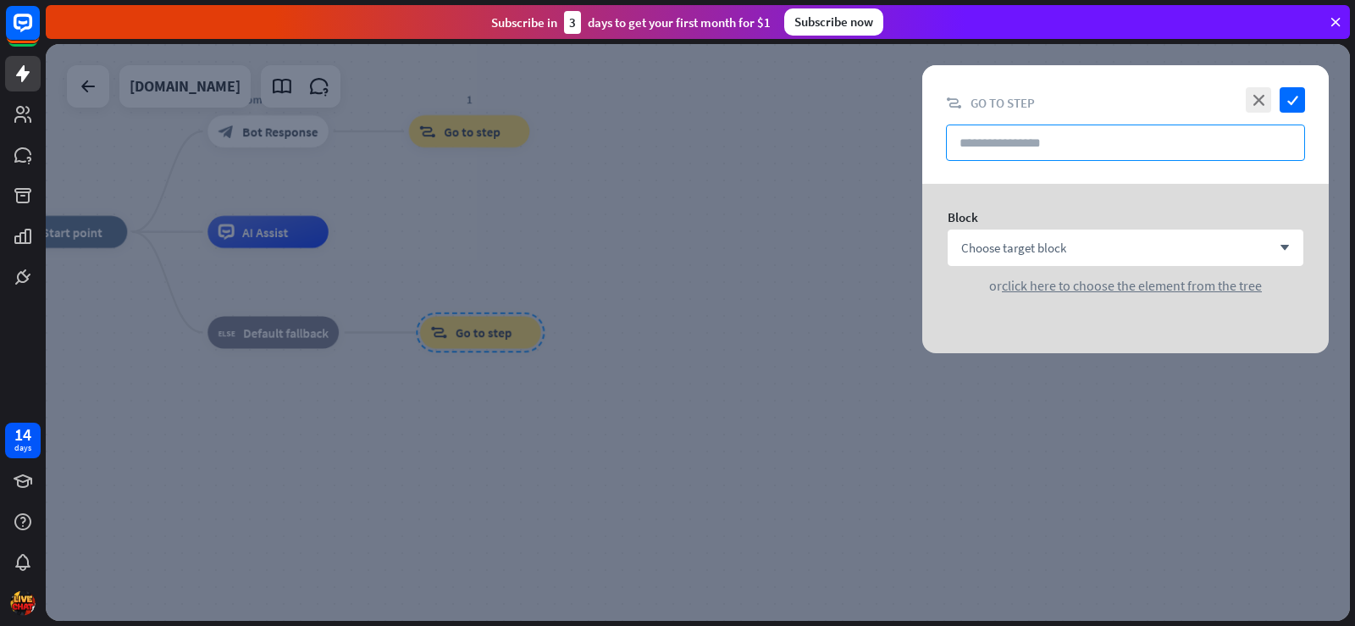
click at [1125, 139] on input "text" at bounding box center [1125, 142] width 359 height 36
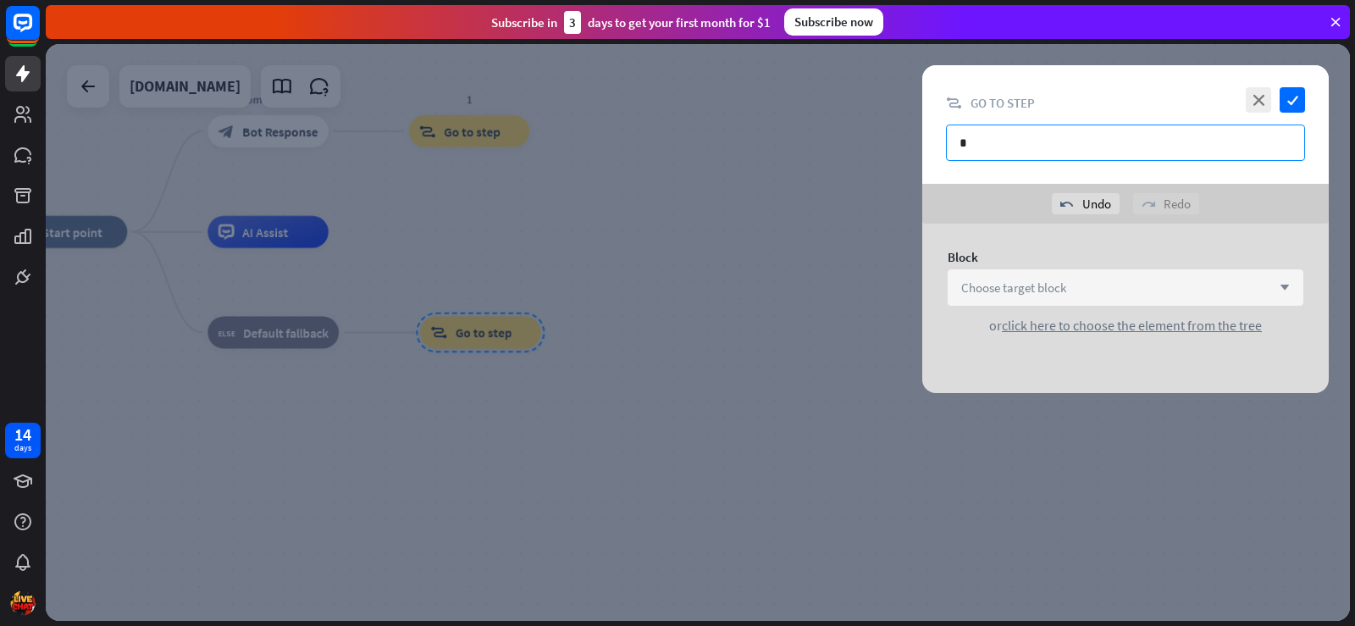
type input "*"
click at [1137, 280] on div "Choose target block arrow_down" at bounding box center [1126, 287] width 356 height 36
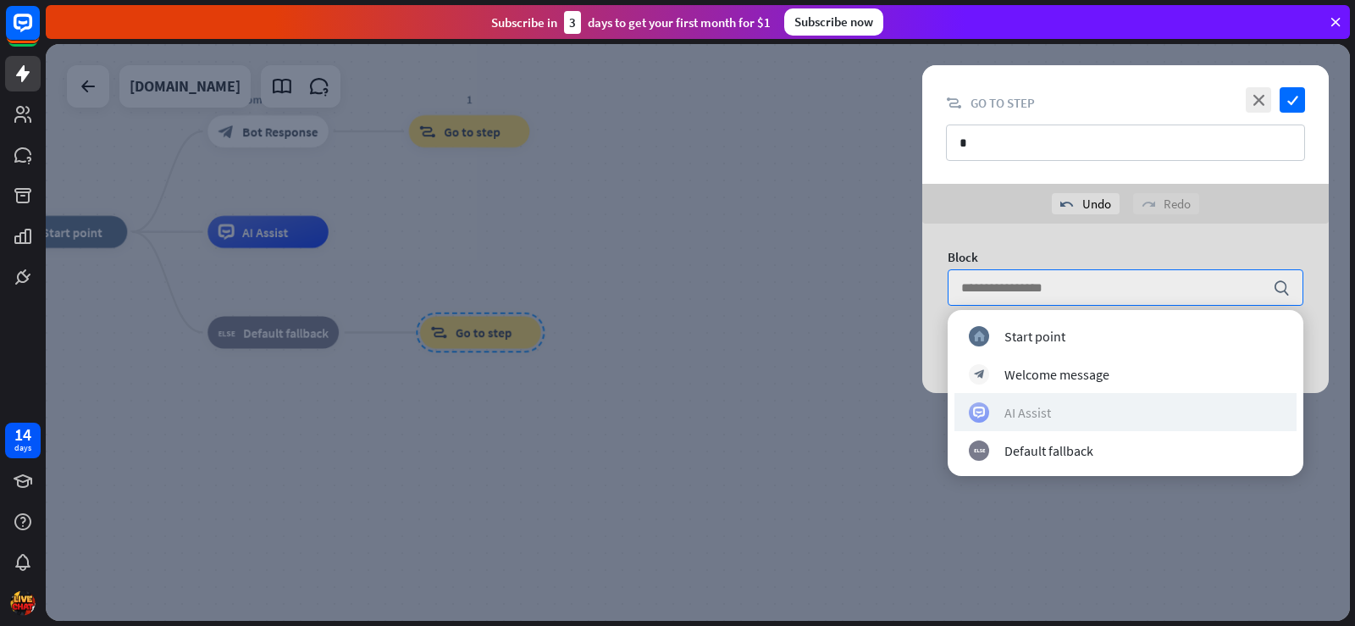
click at [1081, 407] on div "AI Assist" at bounding box center [1125, 412] width 313 height 20
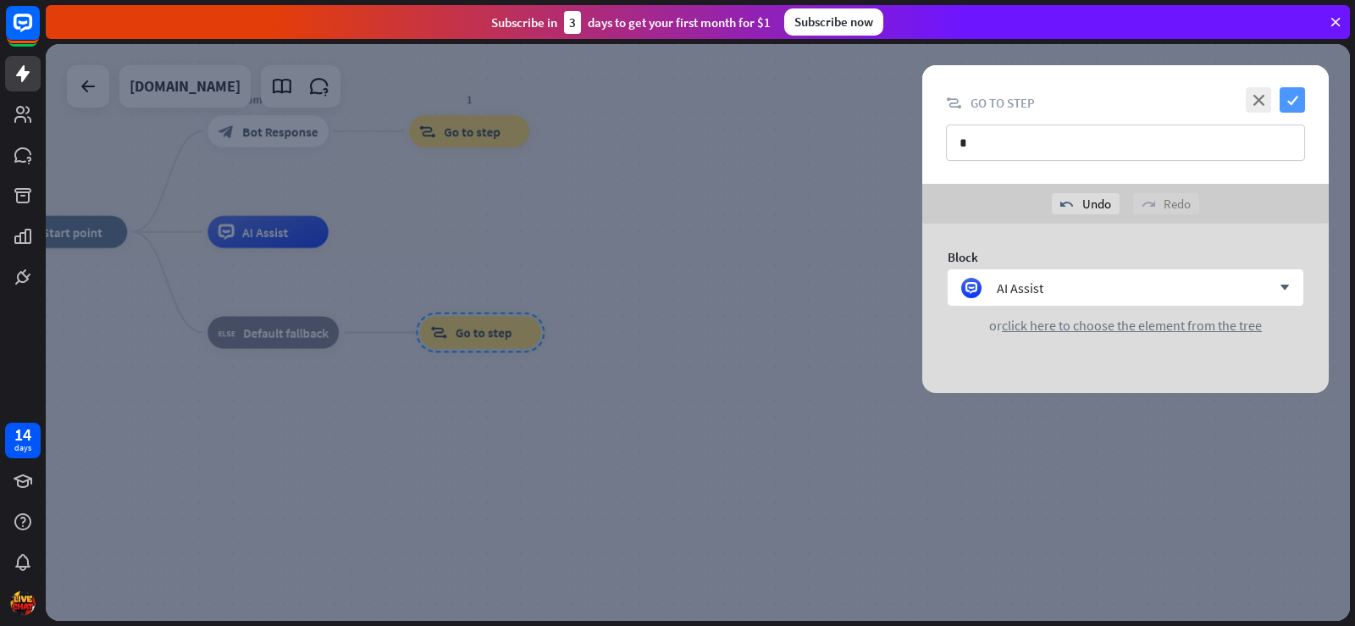
click at [1292, 108] on icon "check" at bounding box center [1292, 99] width 25 height 25
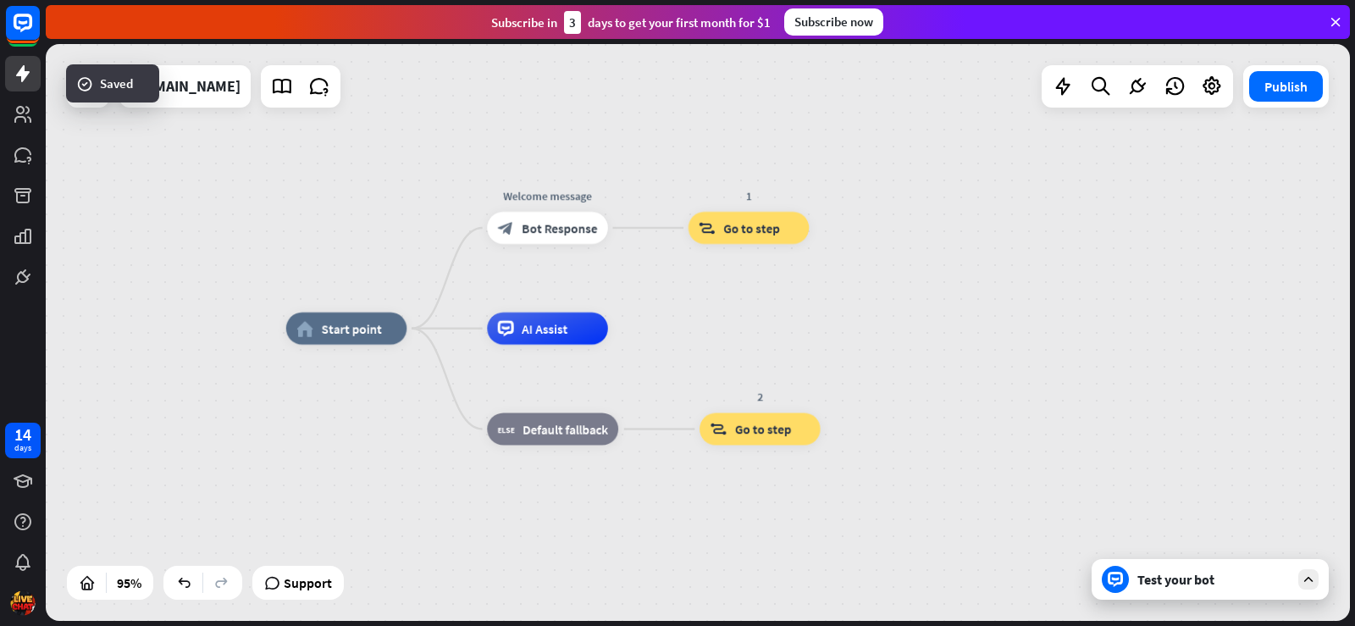
drag, startPoint x: 615, startPoint y: 315, endPoint x: 884, endPoint y: 401, distance: 282.6
click at [894, 411] on div "home_2 Start point Welcome message block_bot_response Bot Response 1 block_goto…" at bounding box center [905, 603] width 1239 height 548
click at [1131, 84] on icon at bounding box center [1137, 86] width 22 height 22
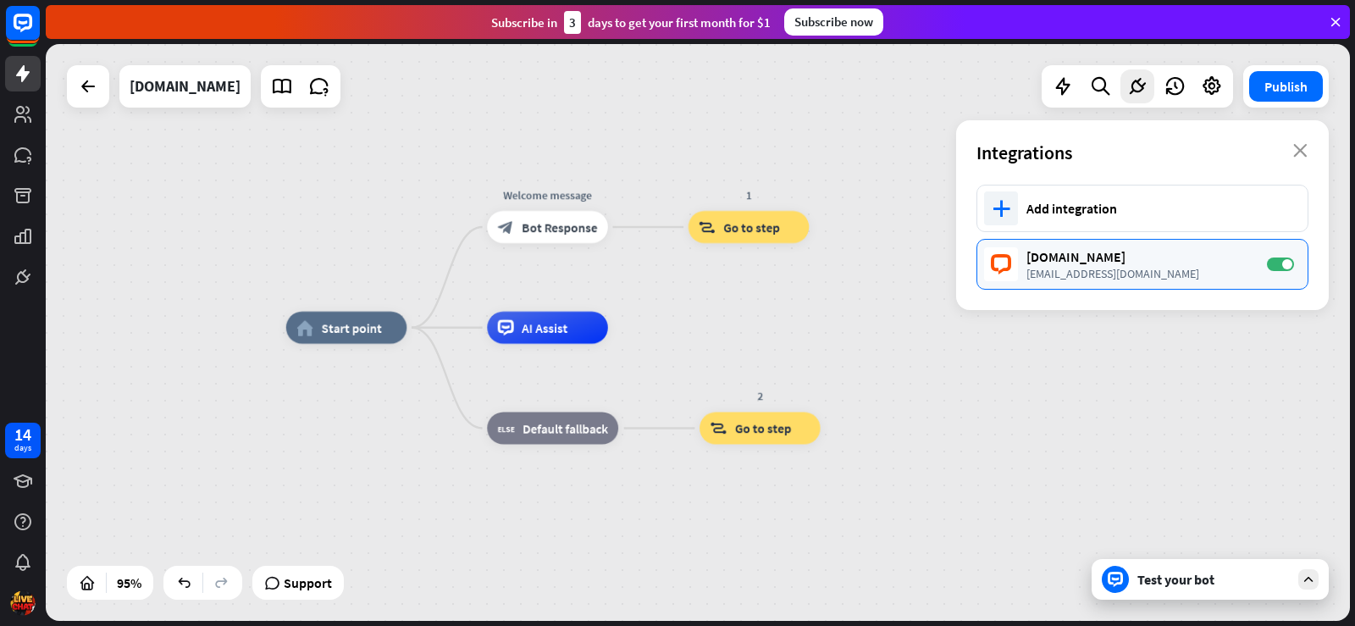
click at [1128, 268] on div "[EMAIL_ADDRESS][DOMAIN_NAME]" at bounding box center [1138, 273] width 224 height 15
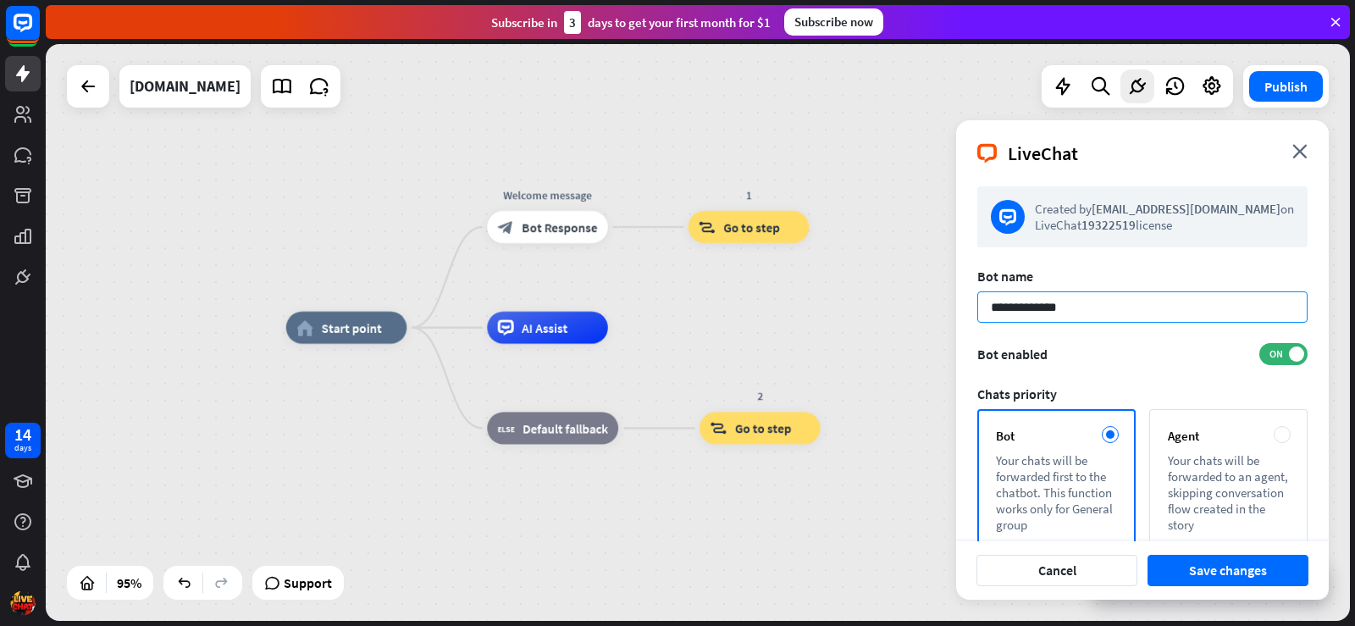
drag, startPoint x: 1117, startPoint y: 310, endPoint x: 1144, endPoint y: 261, distance: 56.1
click at [868, 310] on div "home_2 Start point Welcome message block_bot_response Bot Response 1 block_goto…" at bounding box center [698, 332] width 1304 height 577
paste input
click at [1247, 445] on div "Agent Your chats will be forwarded to an agent, skipping conversation flow crea…" at bounding box center [1228, 480] width 158 height 142
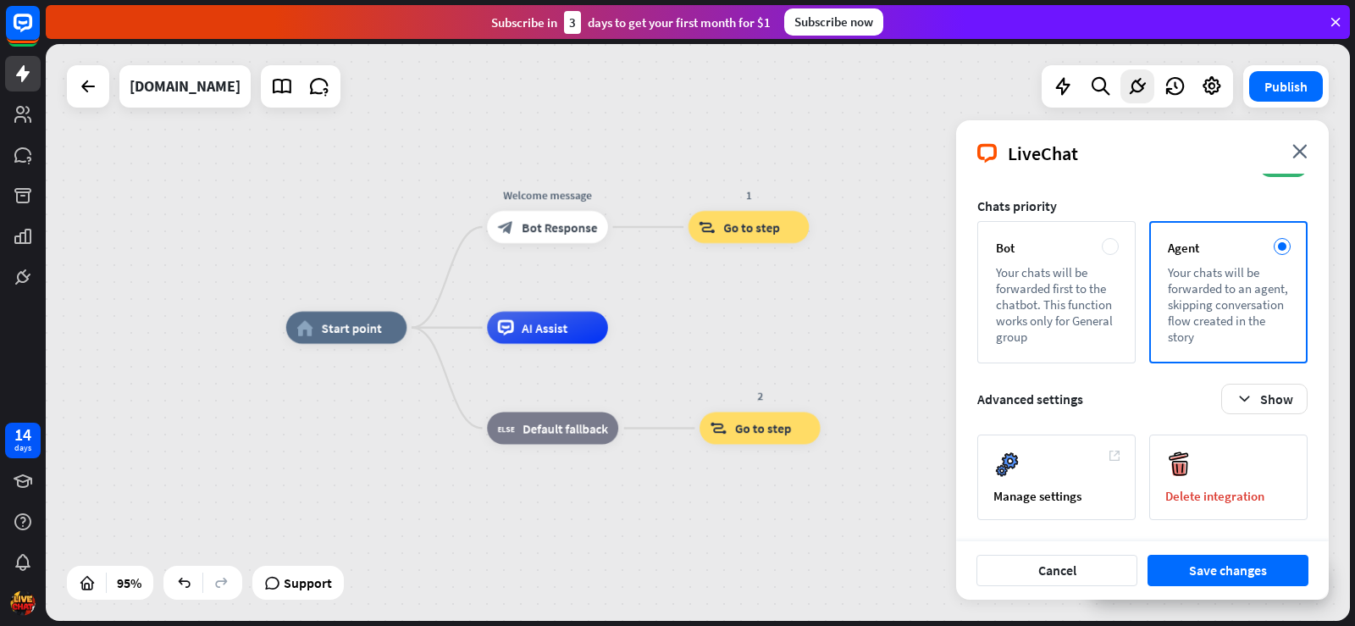
scroll to position [19, 0]
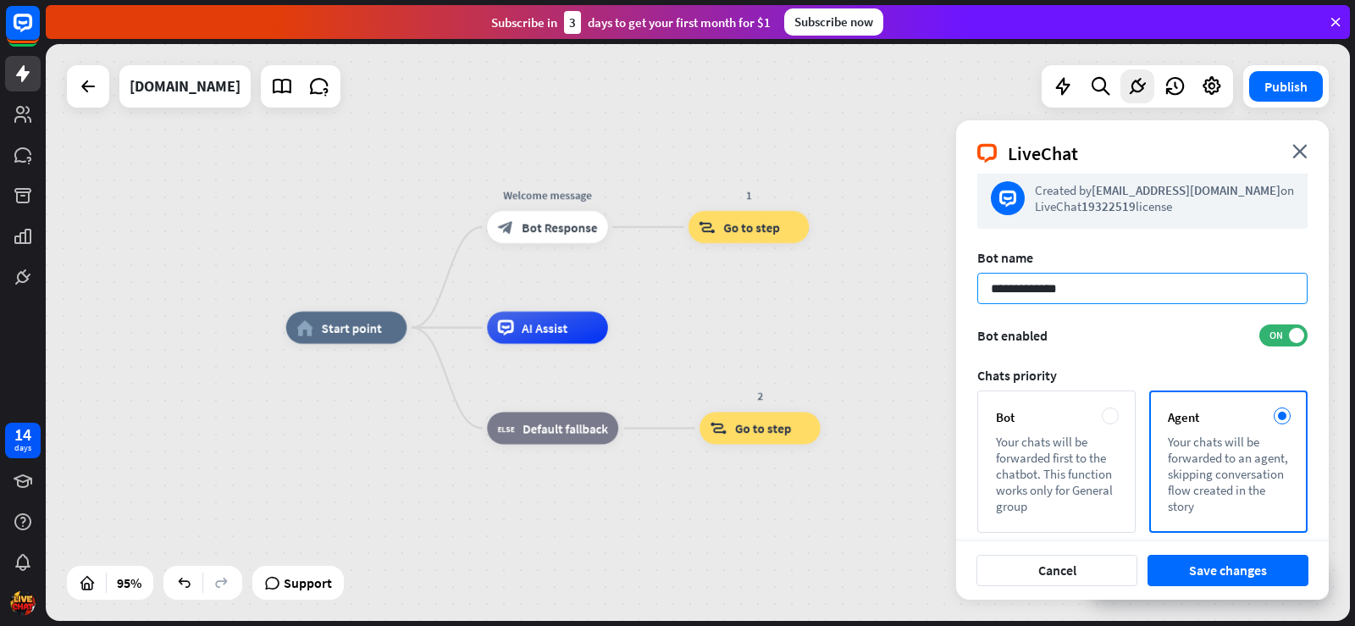
click at [1079, 285] on input "**********" at bounding box center [1142, 288] width 330 height 31
drag, startPoint x: 1106, startPoint y: 284, endPoint x: 916, endPoint y: 310, distance: 192.4
click at [916, 310] on div "home_2 Start point Welcome message block_bot_response Bot Response 1 block_goto…" at bounding box center [698, 332] width 1304 height 577
click at [1090, 302] on input "**********" at bounding box center [1142, 288] width 330 height 31
click at [1042, 290] on input "**********" at bounding box center [1142, 288] width 330 height 31
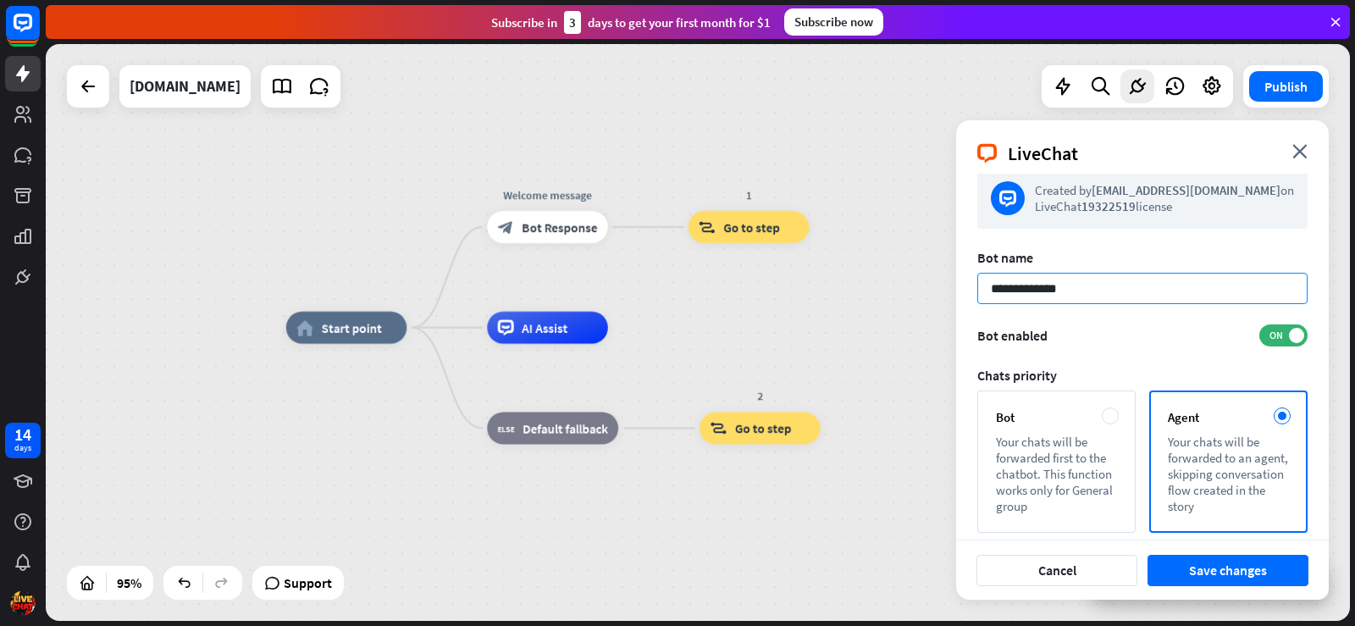
type input "**********"
click at [1073, 318] on form "**********" at bounding box center [1142, 429] width 330 height 522
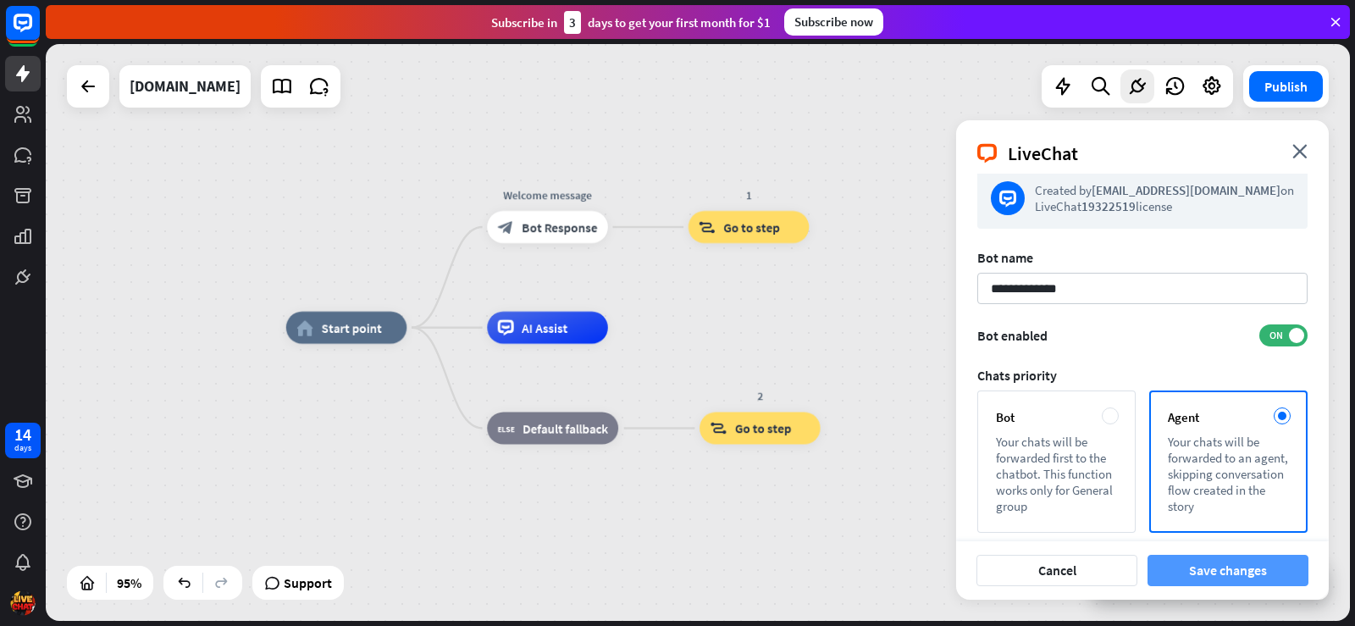
click at [1236, 564] on button "Save changes" at bounding box center [1228, 570] width 161 height 31
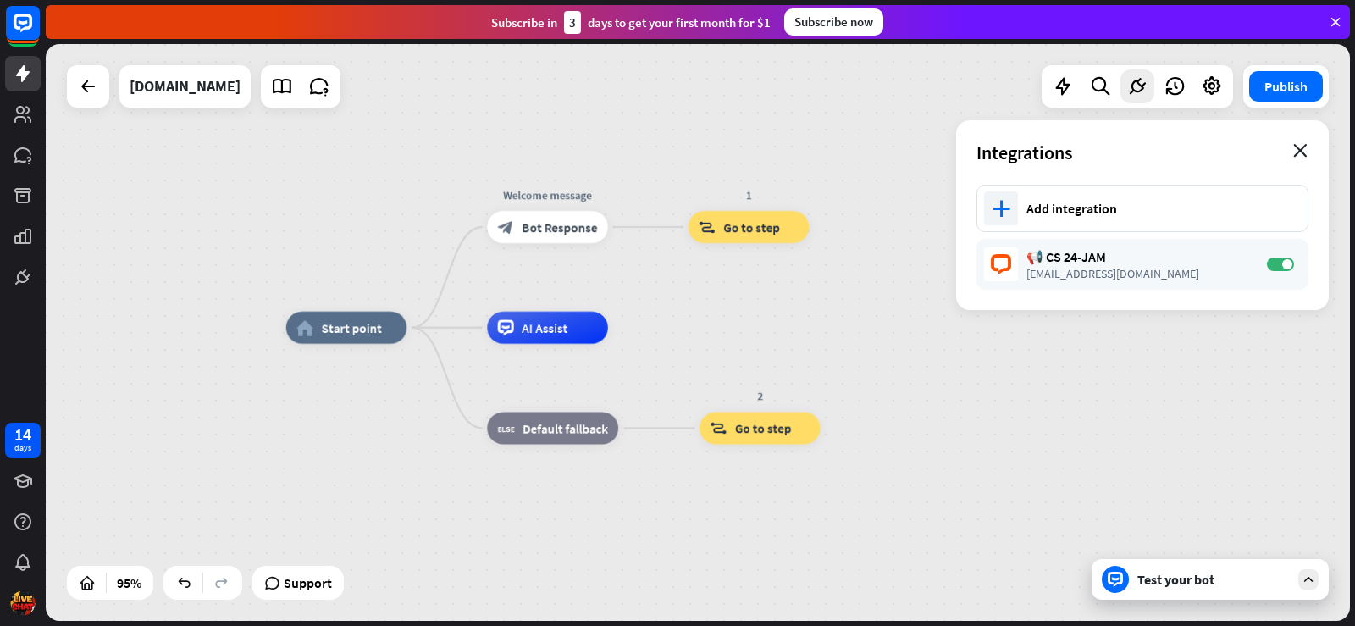
click at [1301, 148] on icon "close" at bounding box center [1300, 151] width 14 height 14
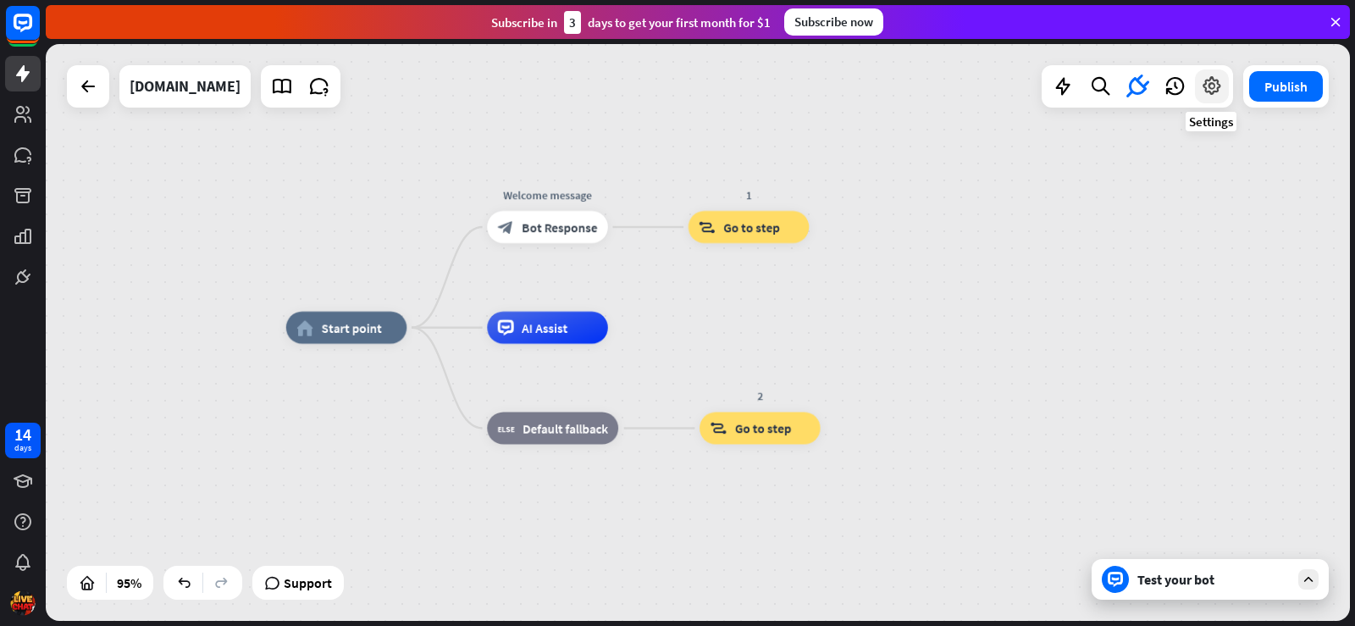
click at [1203, 92] on icon at bounding box center [1212, 86] width 22 height 22
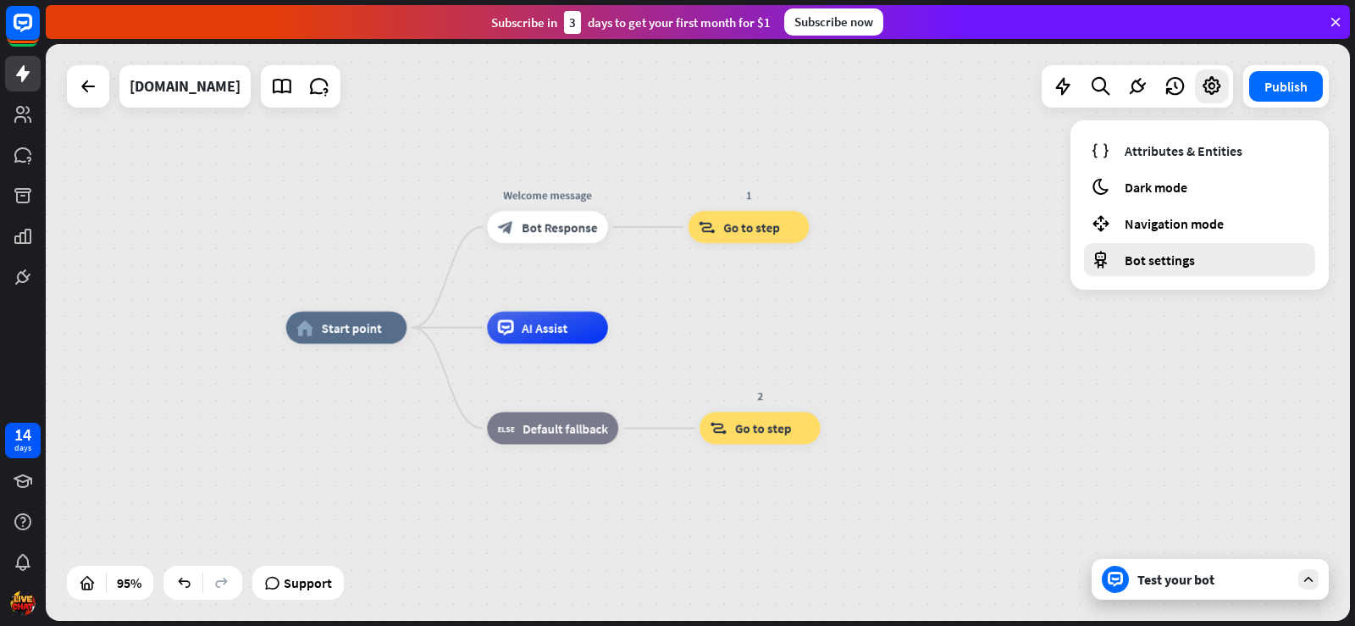
click at [1151, 256] on span "Bot settings" at bounding box center [1160, 260] width 70 height 17
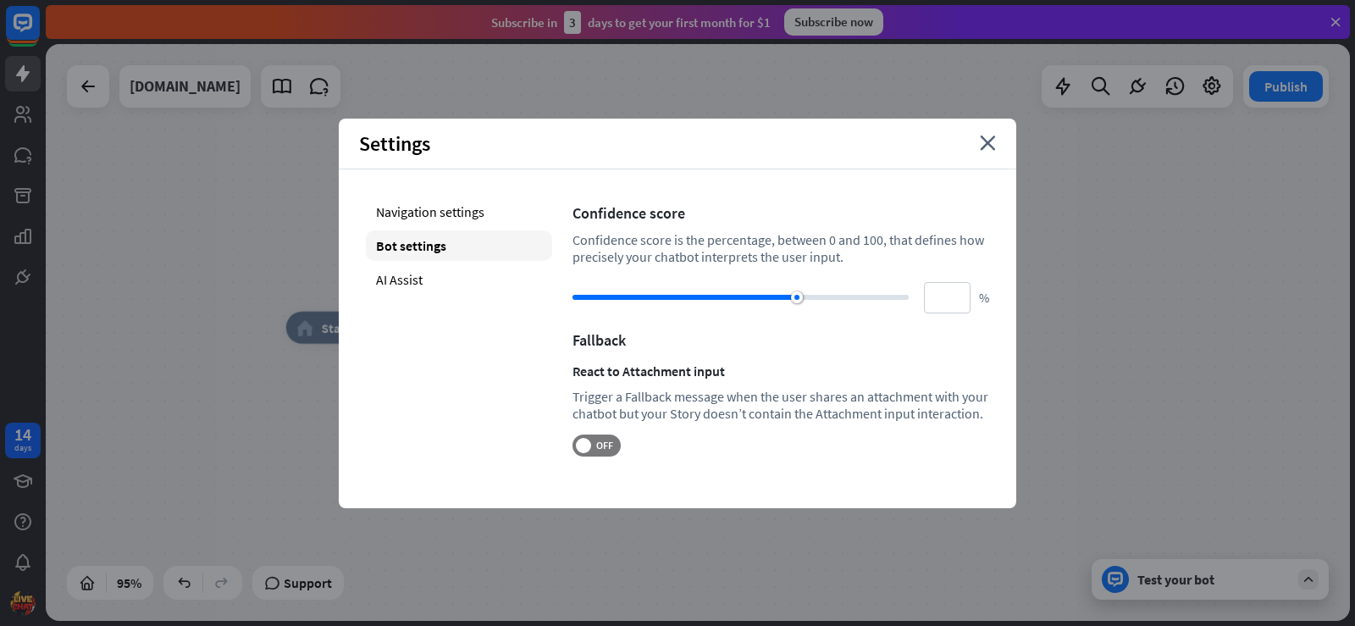
drag, startPoint x: 779, startPoint y: 300, endPoint x: 1015, endPoint y: 296, distance: 236.3
click at [1015, 296] on div "Navigation settings Bot settings AI Assist Confidence score Confidence score is…" at bounding box center [678, 326] width 678 height 314
drag, startPoint x: 822, startPoint y: 302, endPoint x: 862, endPoint y: 295, distance: 40.4
click at [927, 297] on div "** %" at bounding box center [781, 297] width 417 height 31
type input "***"
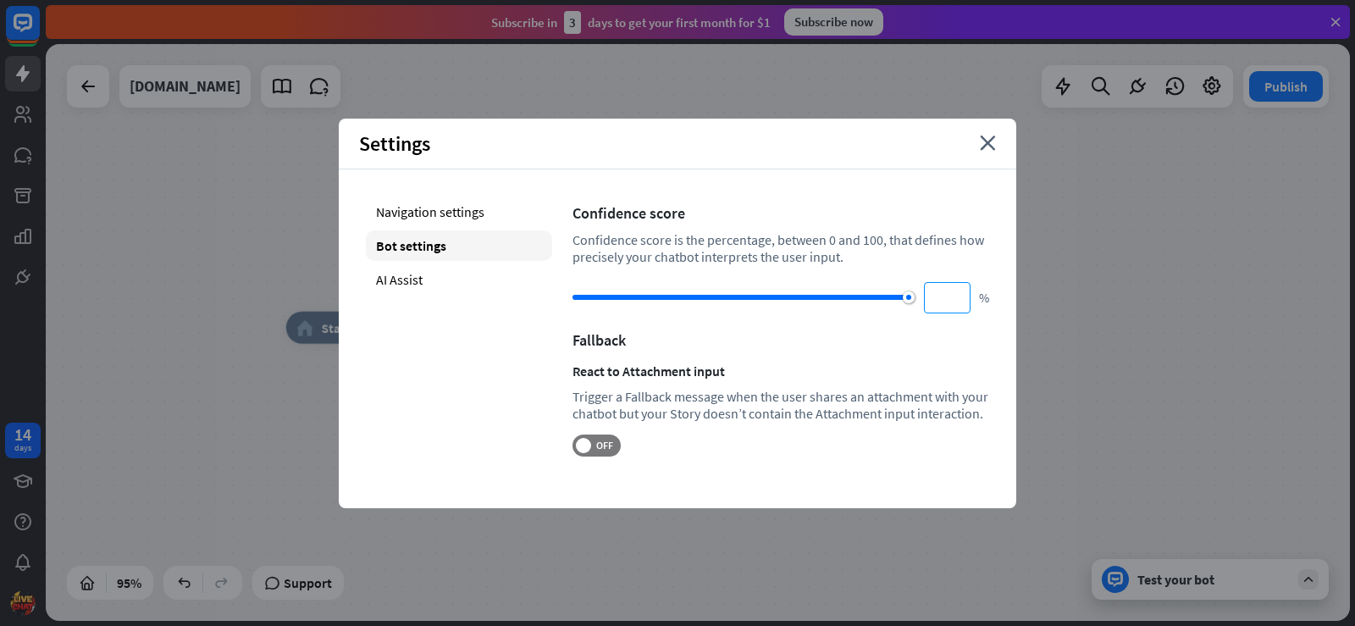
drag, startPoint x: 796, startPoint y: 297, endPoint x: 938, endPoint y: 307, distance: 141.7
click at [938, 307] on div "*** %" at bounding box center [781, 297] width 417 height 31
click at [587, 447] on span at bounding box center [583, 445] width 15 height 15
click at [587, 447] on span "ON" at bounding box center [589, 446] width 26 height 14
click at [456, 210] on div "Navigation settings" at bounding box center [459, 211] width 186 height 30
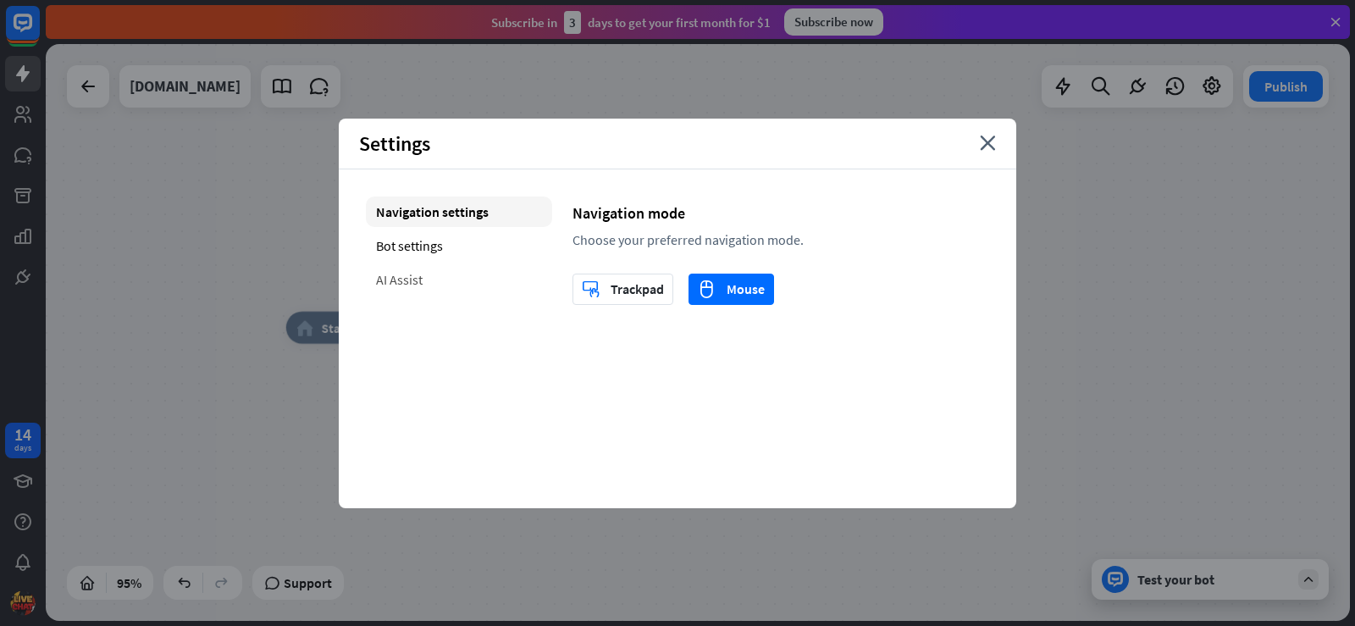
click at [429, 274] on div "AI Assist" at bounding box center [459, 279] width 186 height 30
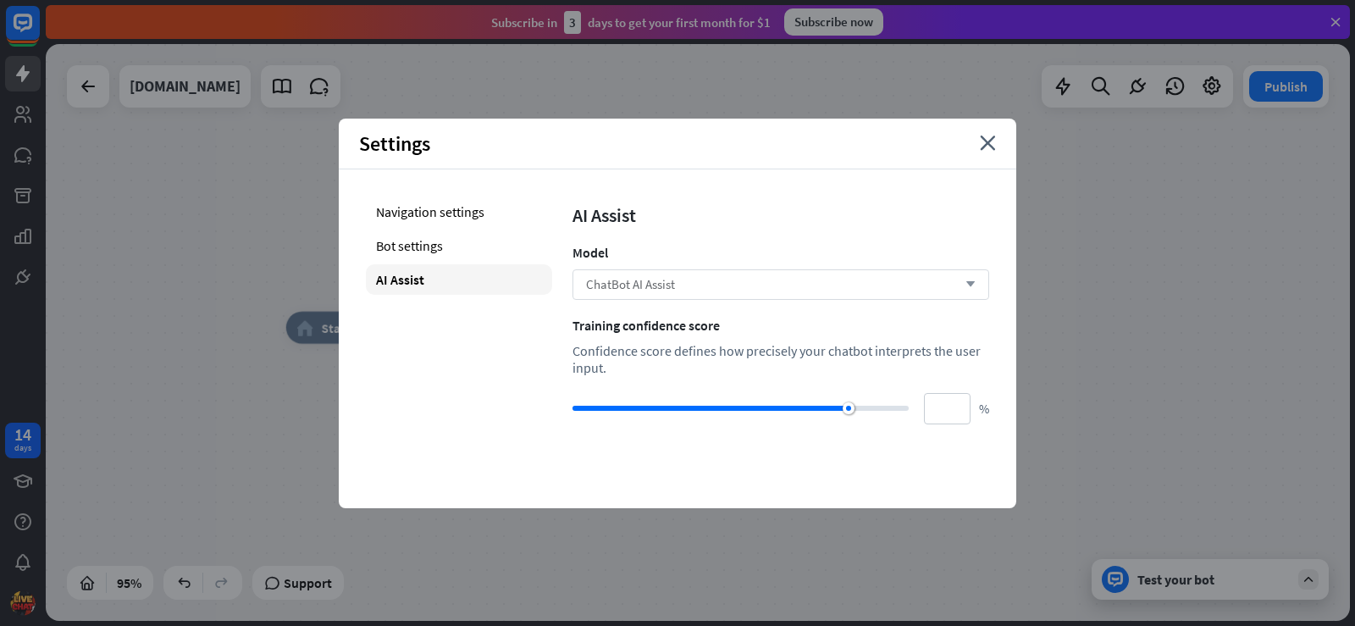
click at [766, 287] on div "ChatBot AI Assist arrow_down" at bounding box center [781, 284] width 417 height 30
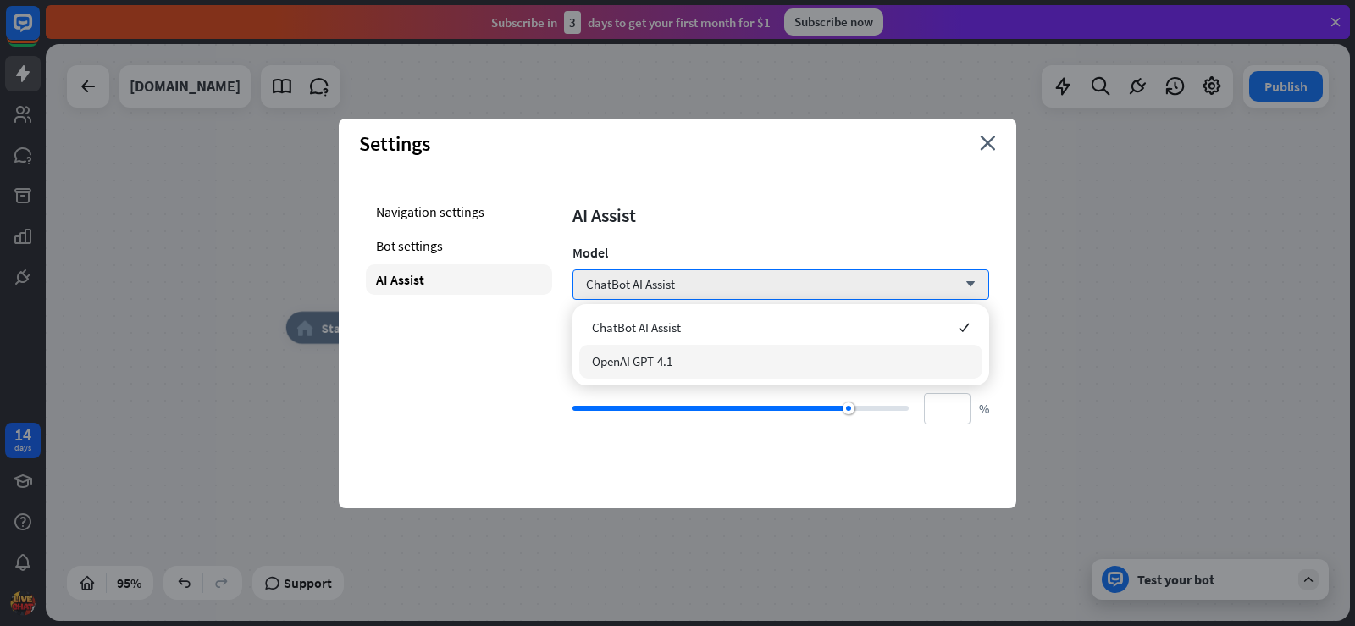
click at [704, 365] on div "OpenAI GPT-4.1" at bounding box center [780, 362] width 403 height 34
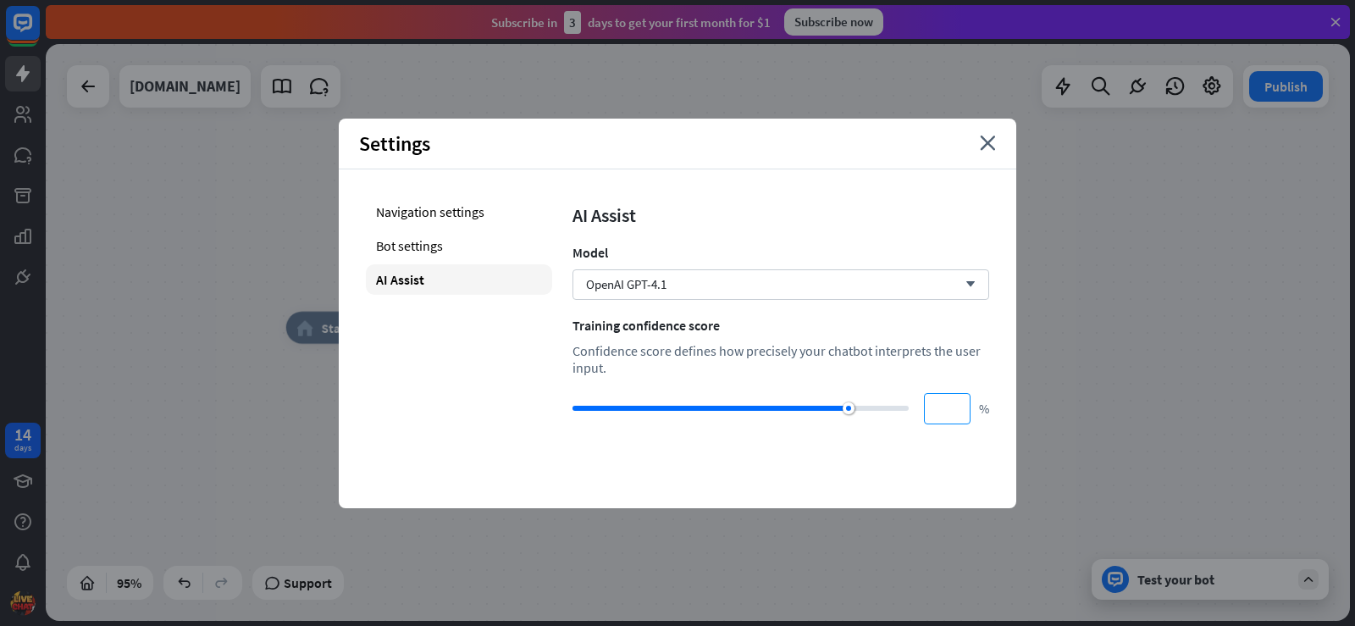
type input "***"
drag, startPoint x: 849, startPoint y: 412, endPoint x: 873, endPoint y: 477, distance: 69.7
click at [952, 409] on div "*** %" at bounding box center [781, 408] width 417 height 31
click at [840, 490] on div "Settings close Navigation settings Bot settings AI Assist AI Assist Model OpenA…" at bounding box center [678, 314] width 678 height 390
click at [984, 151] on div "Settings close" at bounding box center [678, 144] width 678 height 51
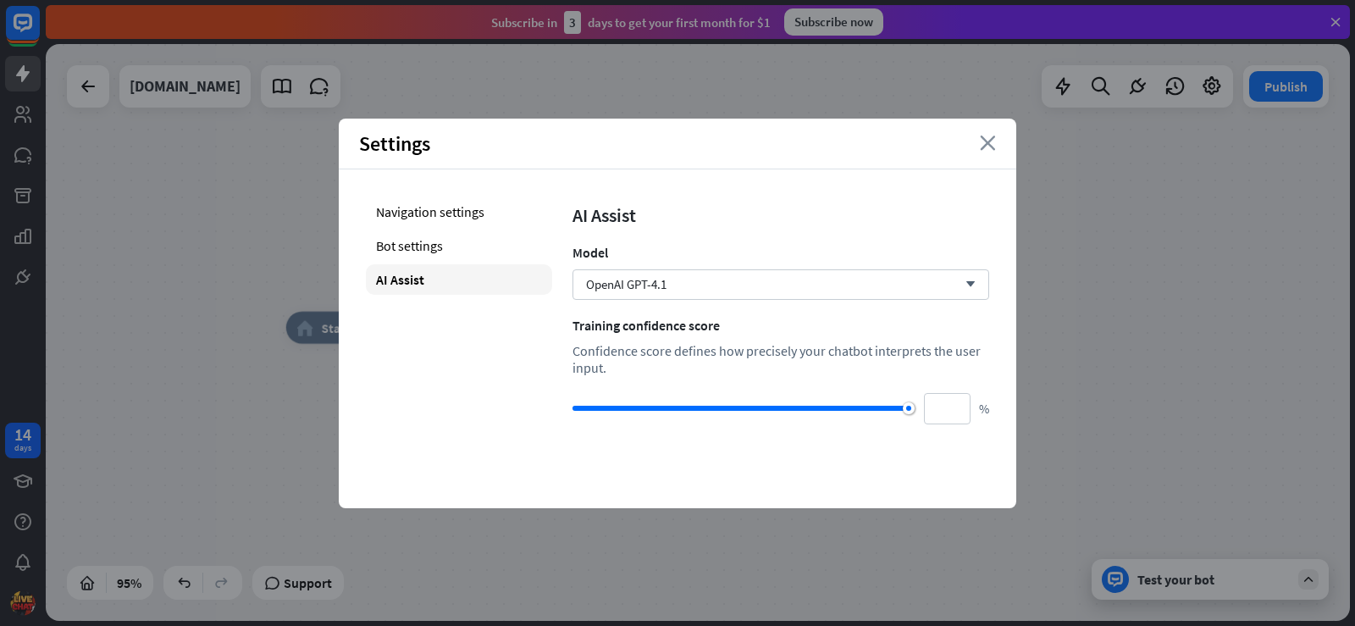
click at [990, 146] on icon "close" at bounding box center [988, 143] width 16 height 15
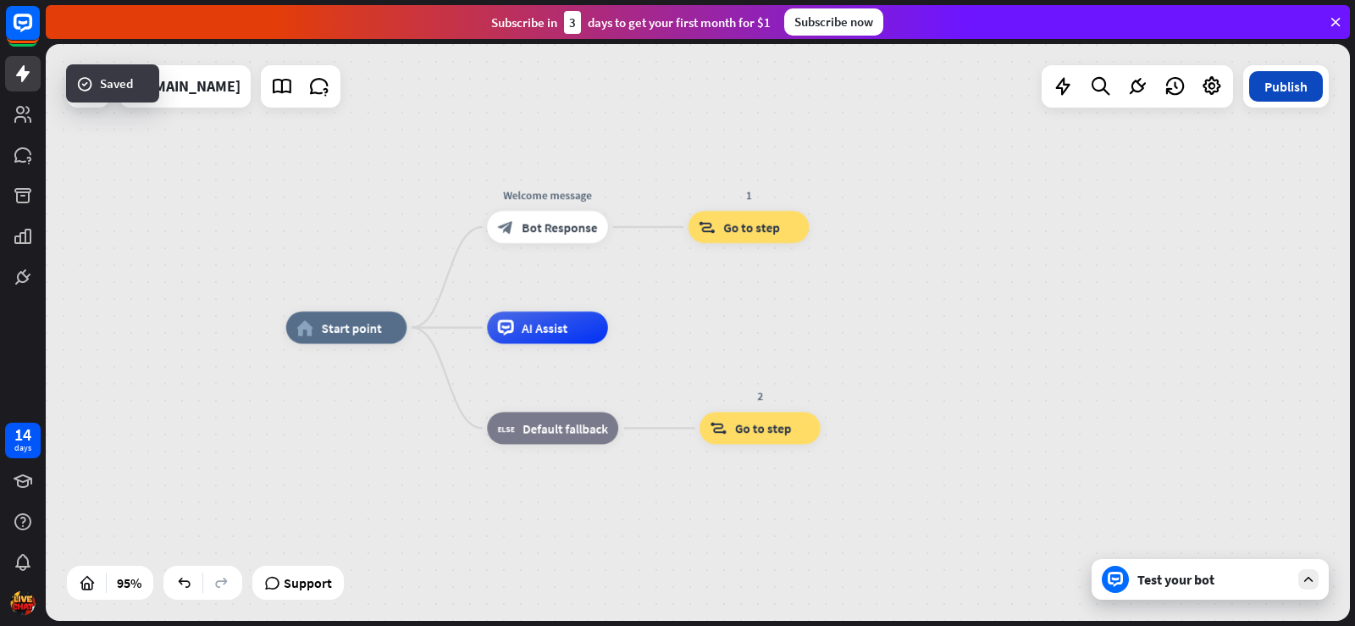
click at [1259, 87] on button "Publish" at bounding box center [1286, 86] width 74 height 30
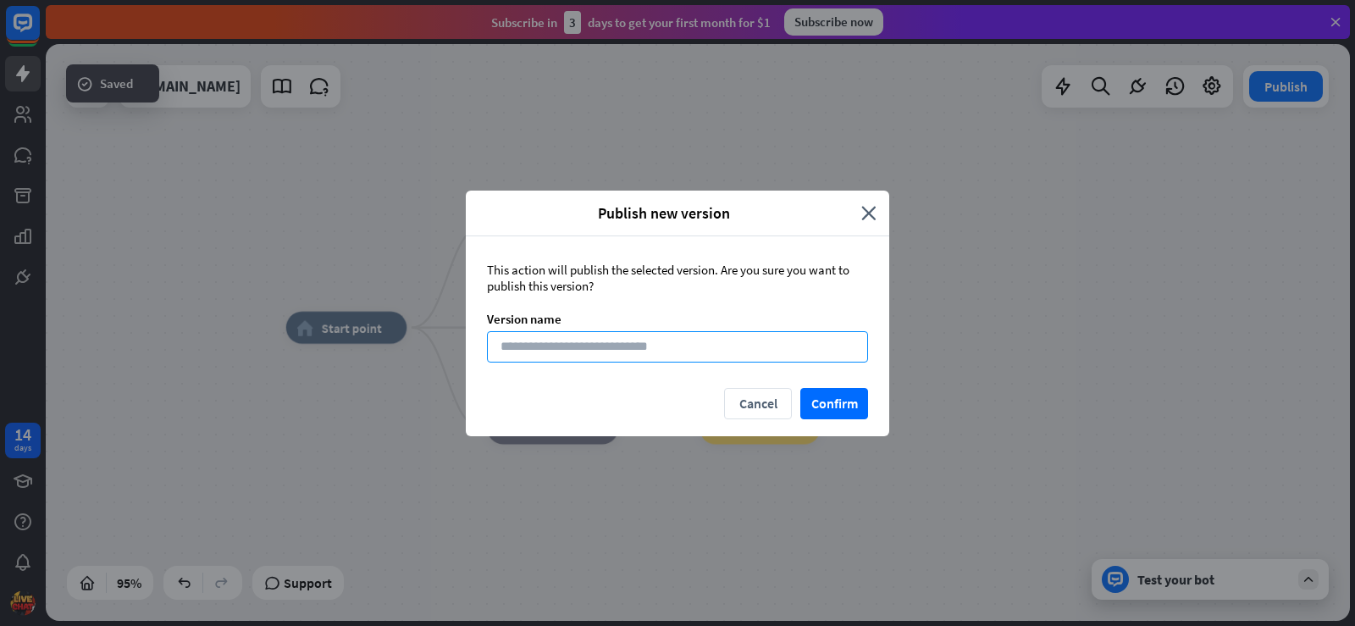
click at [695, 357] on input at bounding box center [677, 346] width 381 height 31
type input "*"
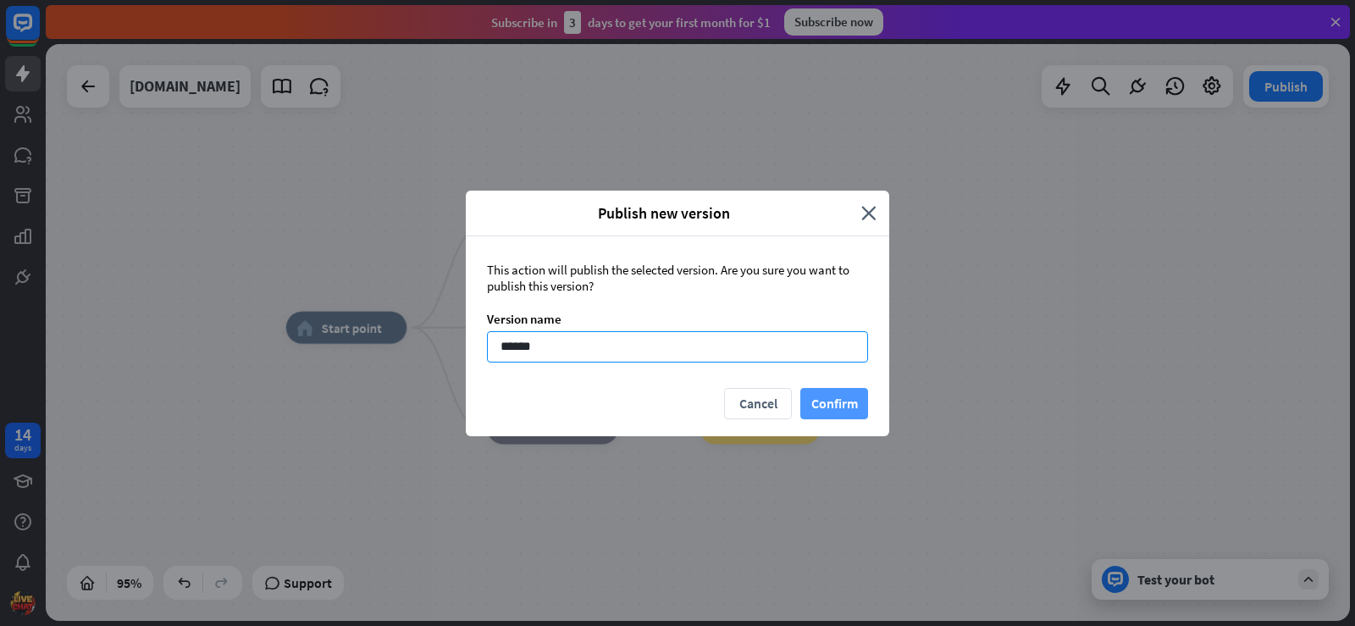
type input "******"
click at [840, 396] on button "Confirm" at bounding box center [834, 403] width 68 height 31
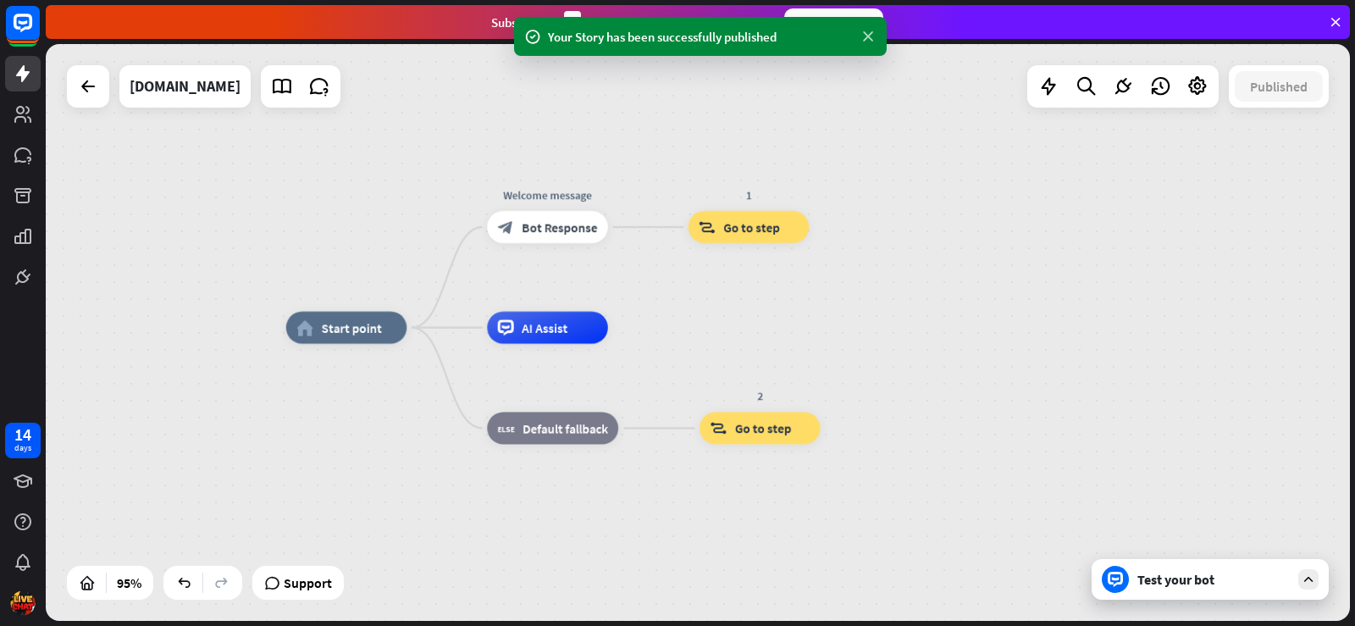
click at [865, 43] on icon at bounding box center [868, 37] width 17 height 18
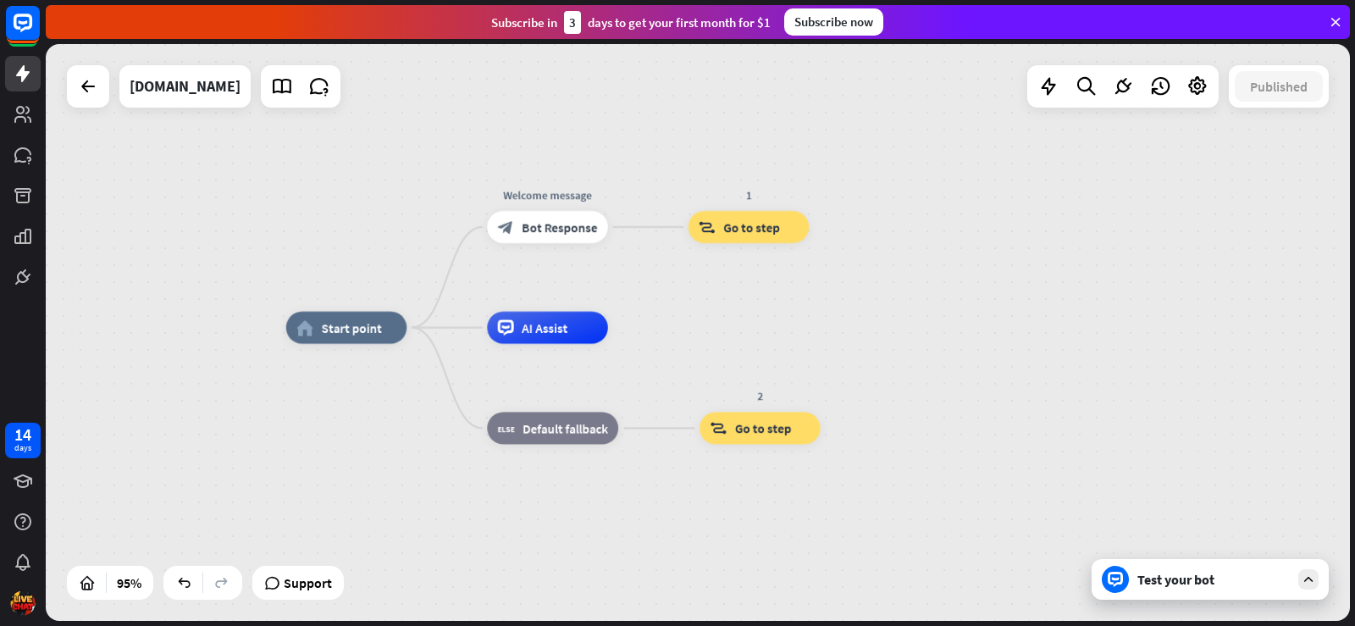
click at [1217, 591] on div "Test your bot" at bounding box center [1210, 579] width 237 height 41
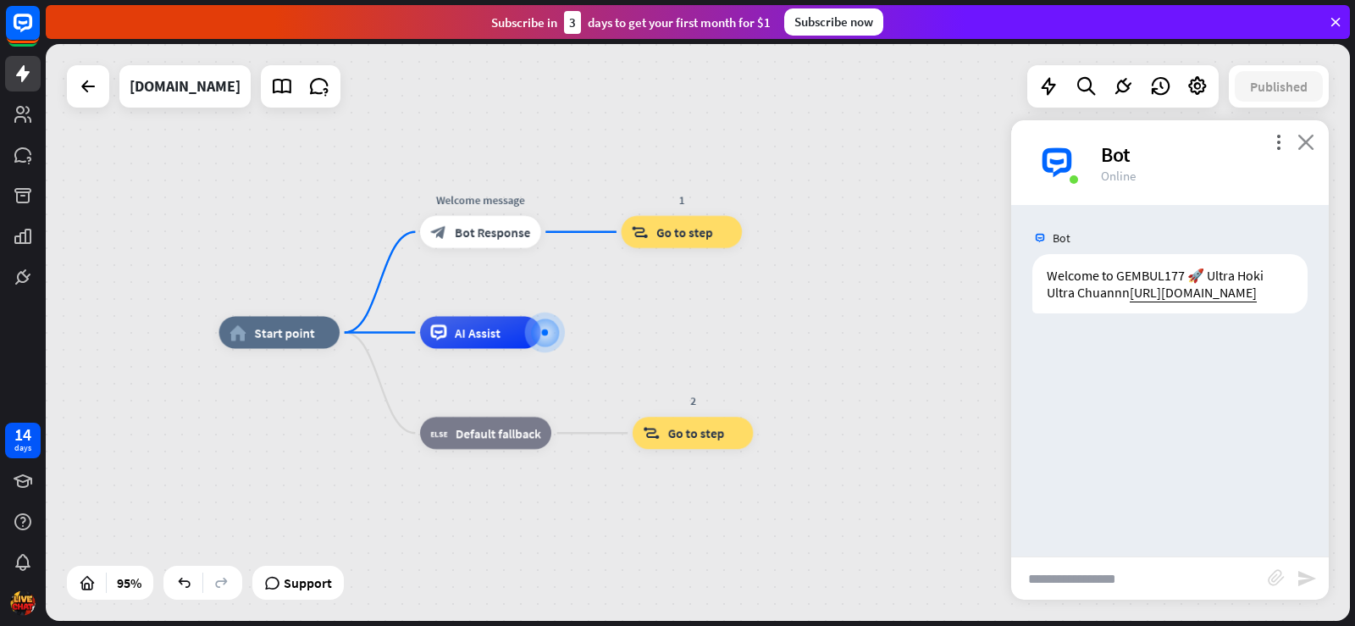
click at [1307, 146] on icon "close" at bounding box center [1305, 142] width 17 height 16
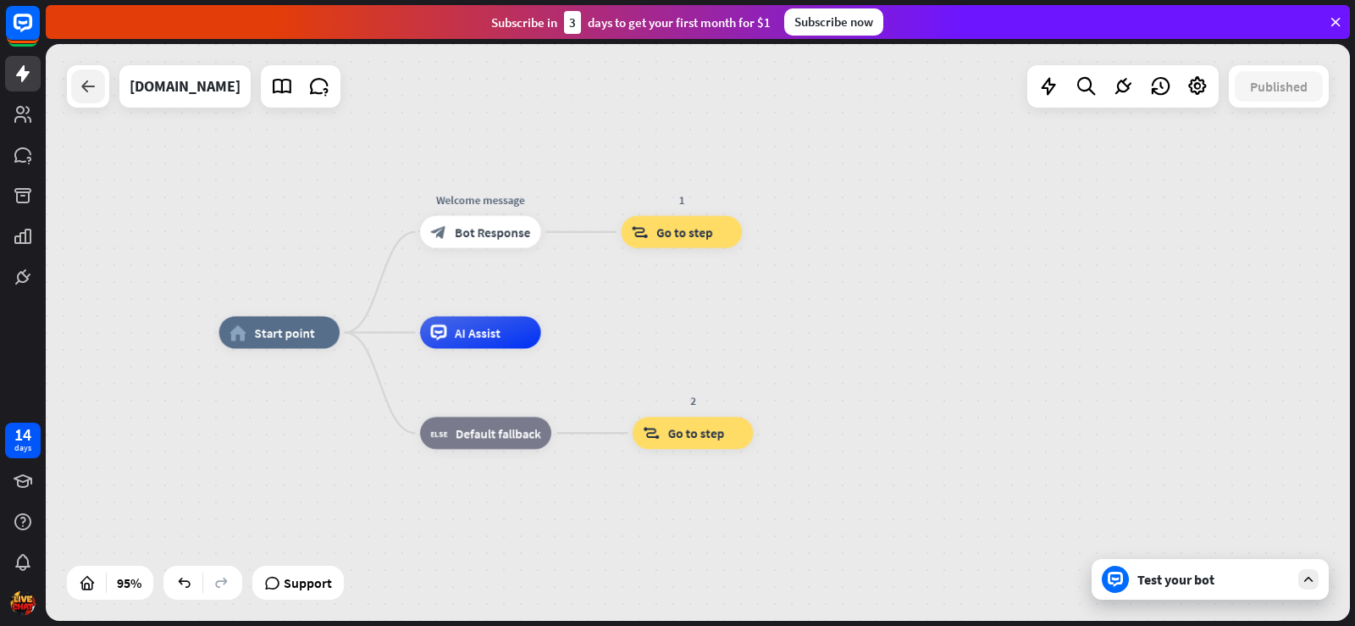
click at [104, 95] on div at bounding box center [88, 86] width 34 height 34
